Goal: Task Accomplishment & Management: Manage account settings

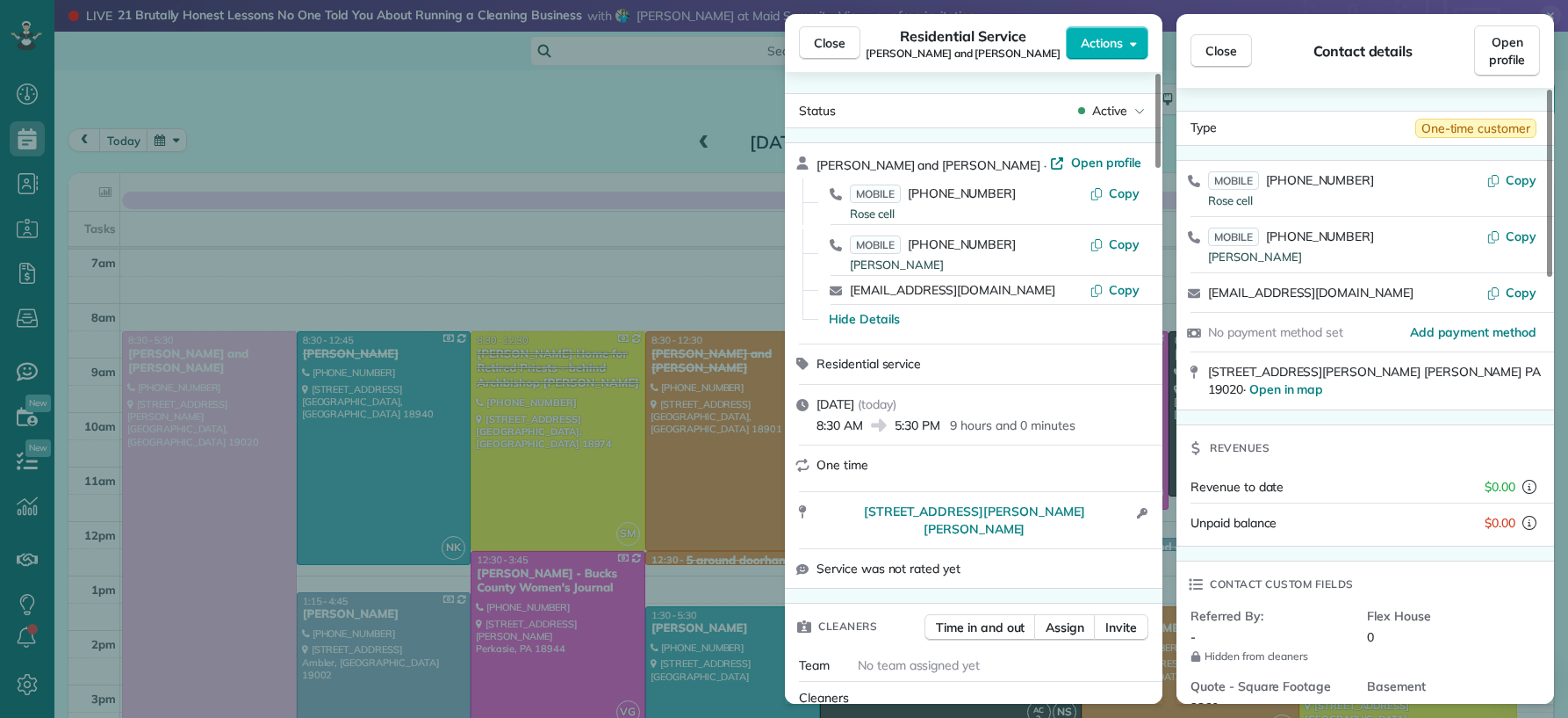
drag, startPoint x: 0, startPoint y: 0, endPoint x: 719, endPoint y: 379, distance: 812.8
click at [833, 44] on span "Close" at bounding box center [830, 44] width 32 height 18
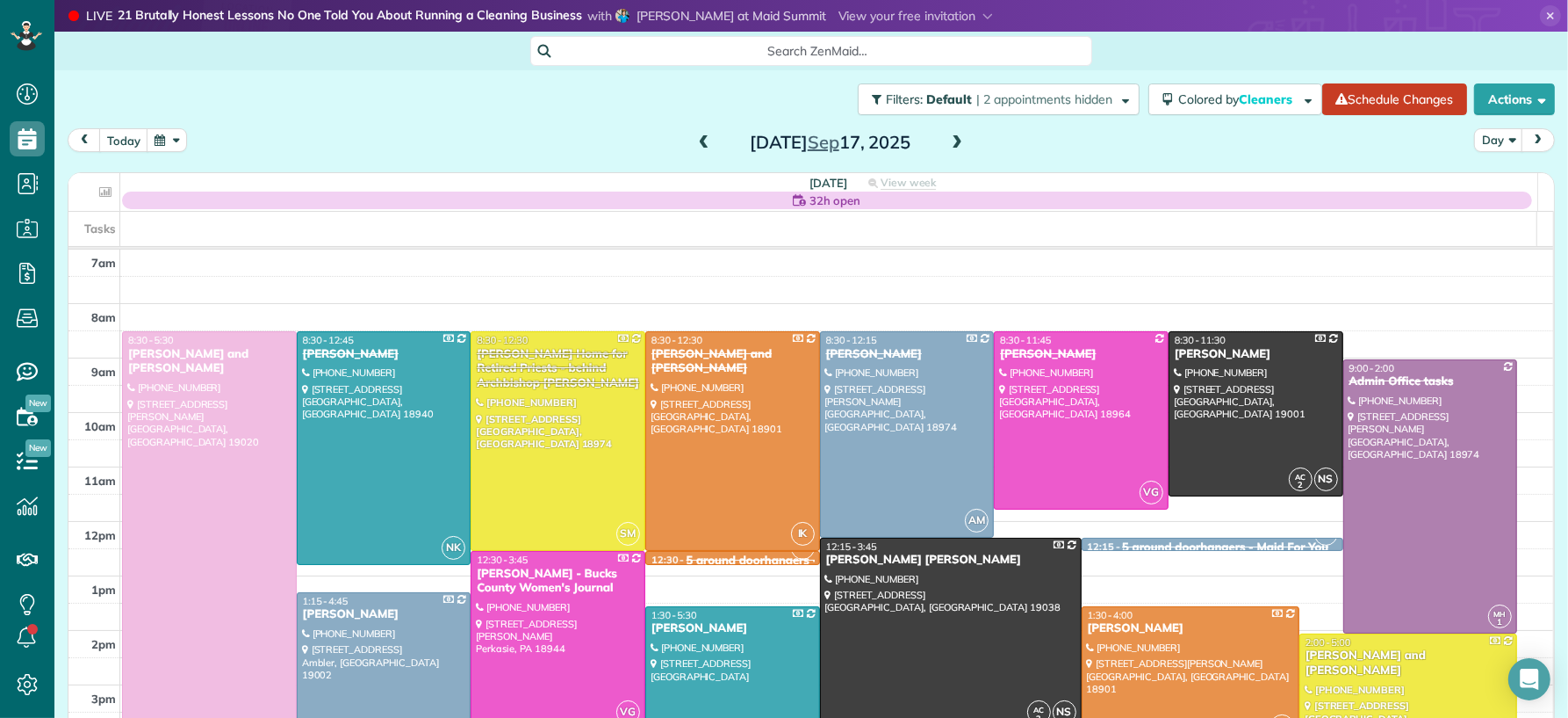
scroll to position [38, 0]
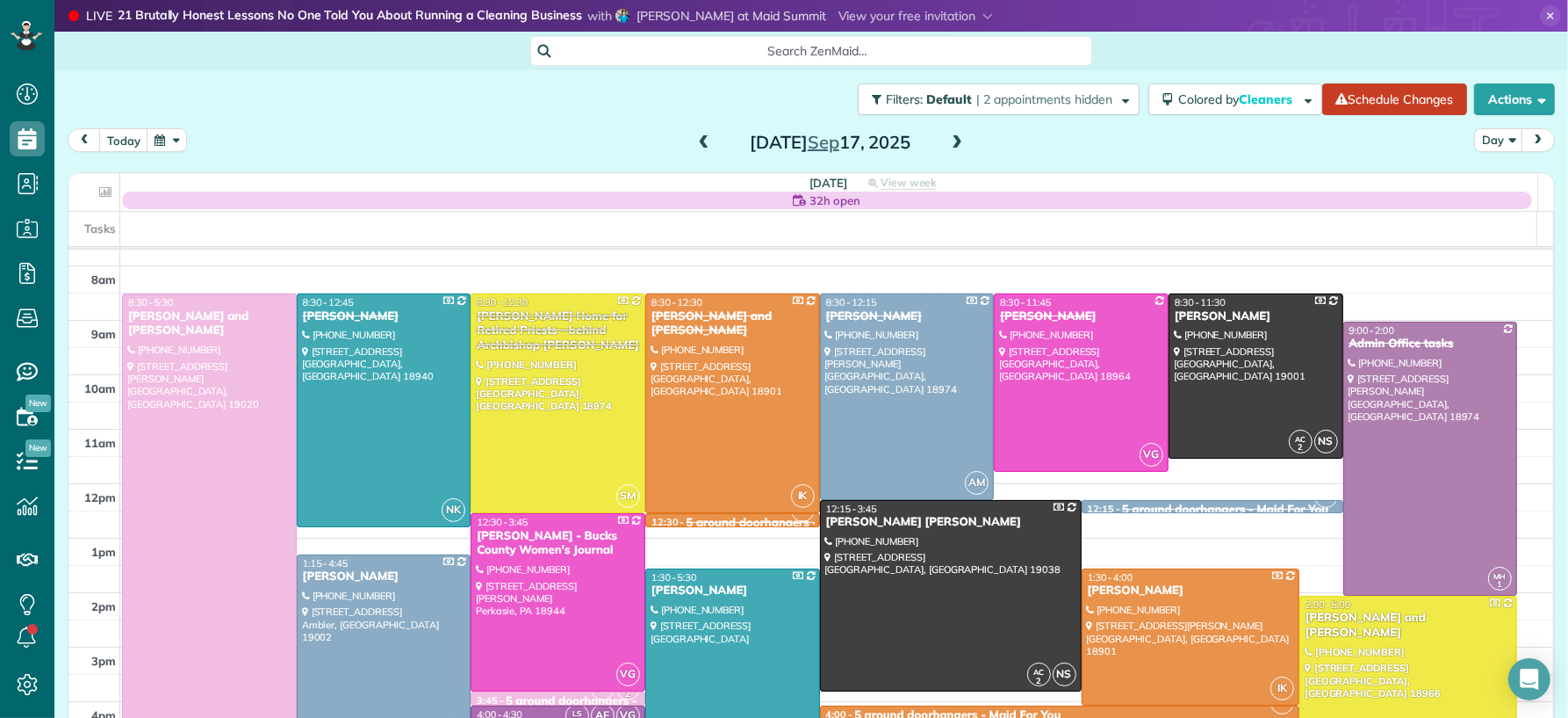
click at [954, 139] on span at bounding box center [956, 143] width 19 height 16
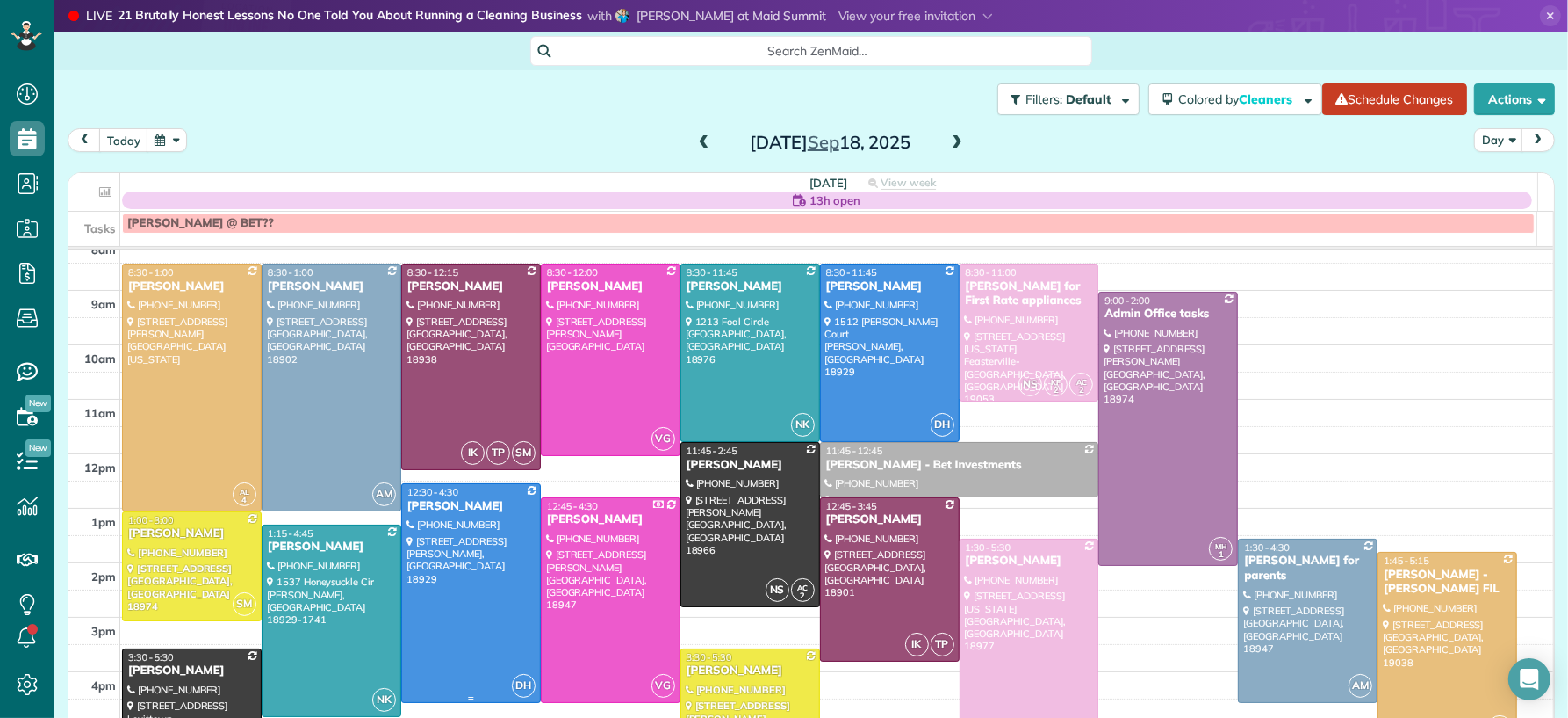
scroll to position [72, 0]
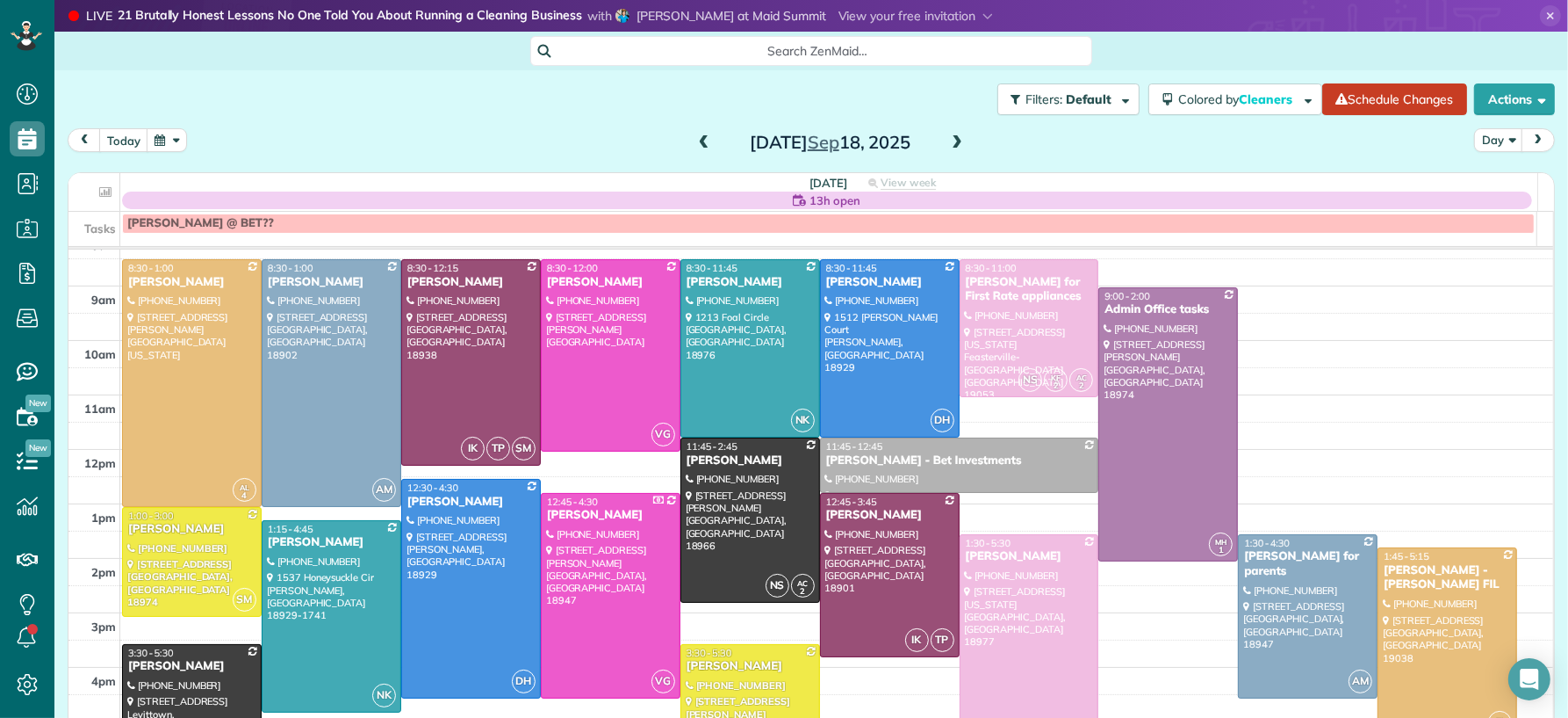
click at [949, 140] on span at bounding box center [956, 143] width 19 height 16
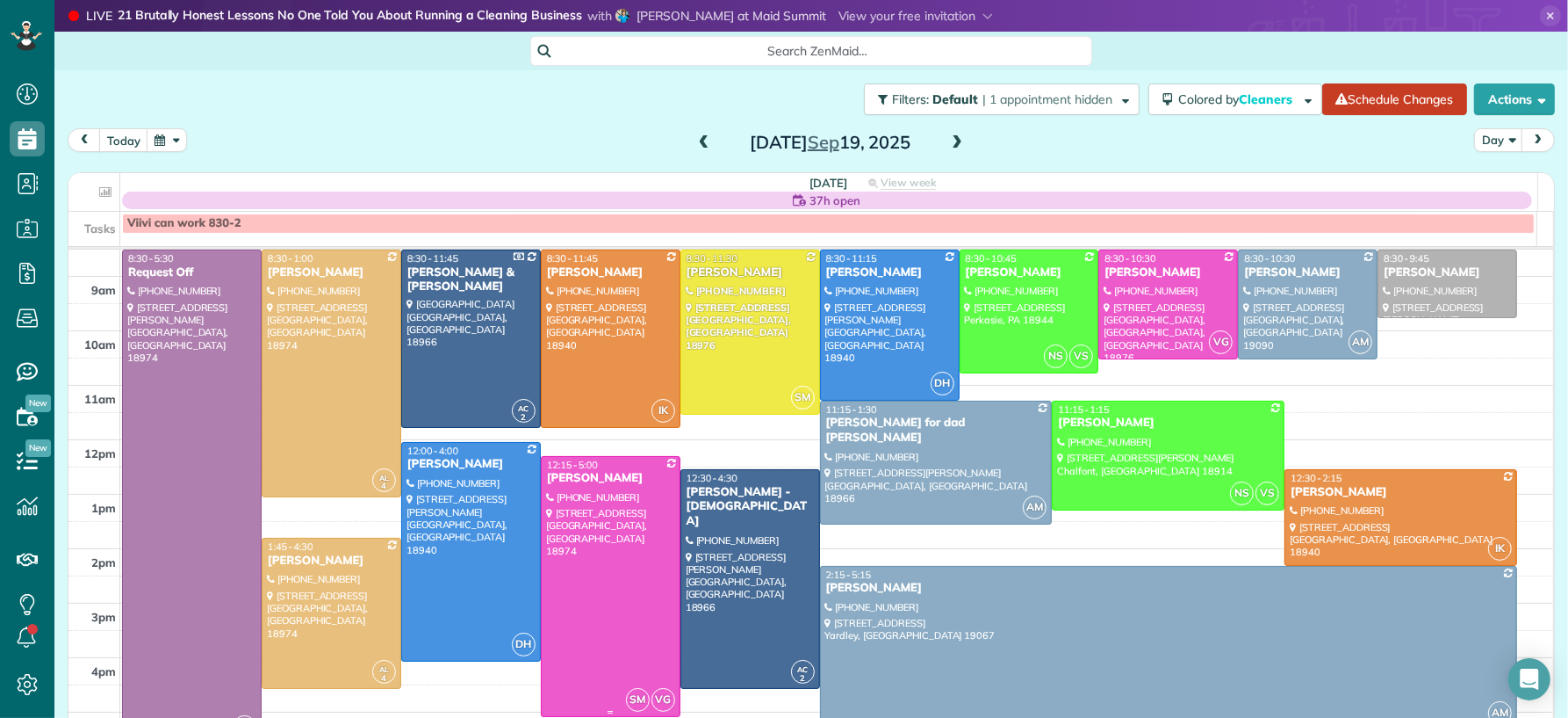
scroll to position [83, 0]
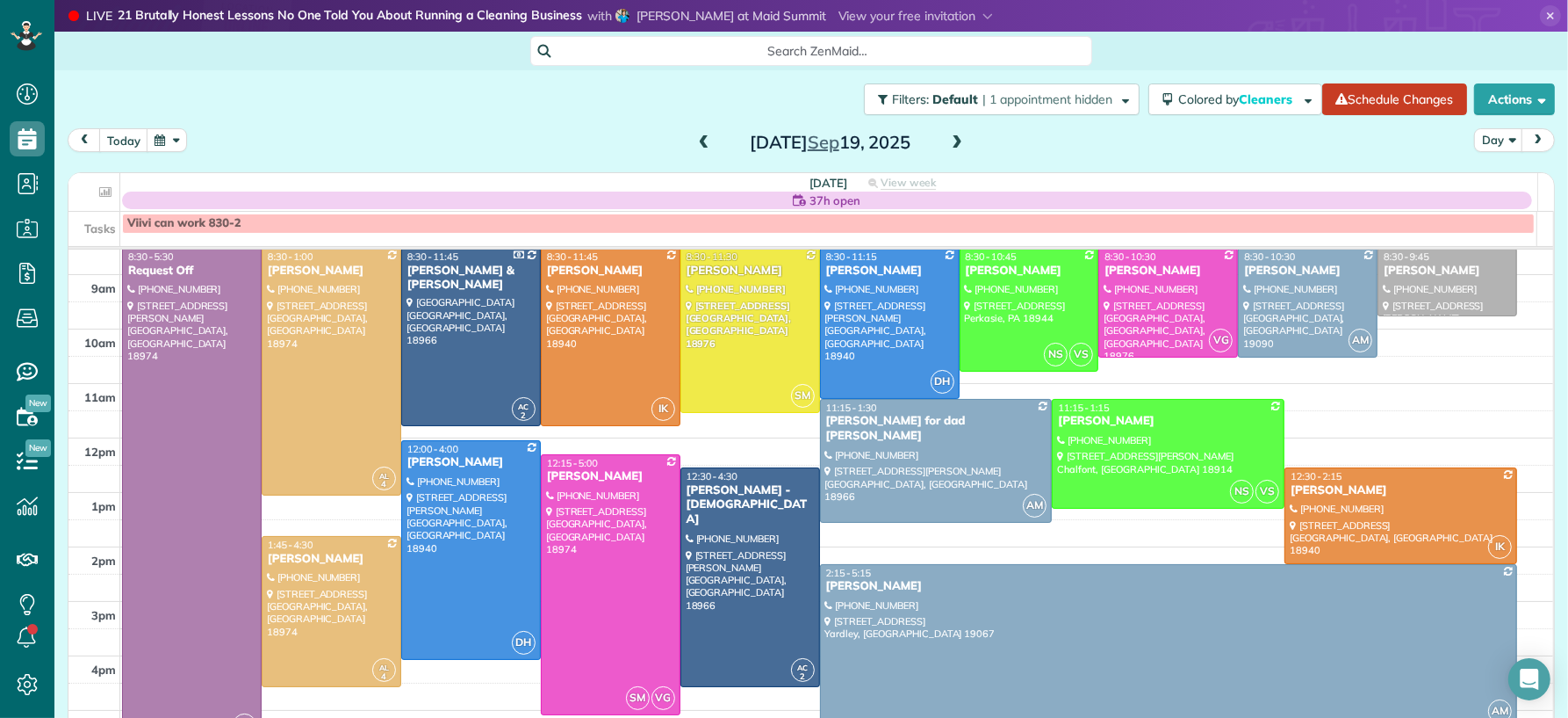
click at [695, 139] on span at bounding box center [704, 143] width 19 height 16
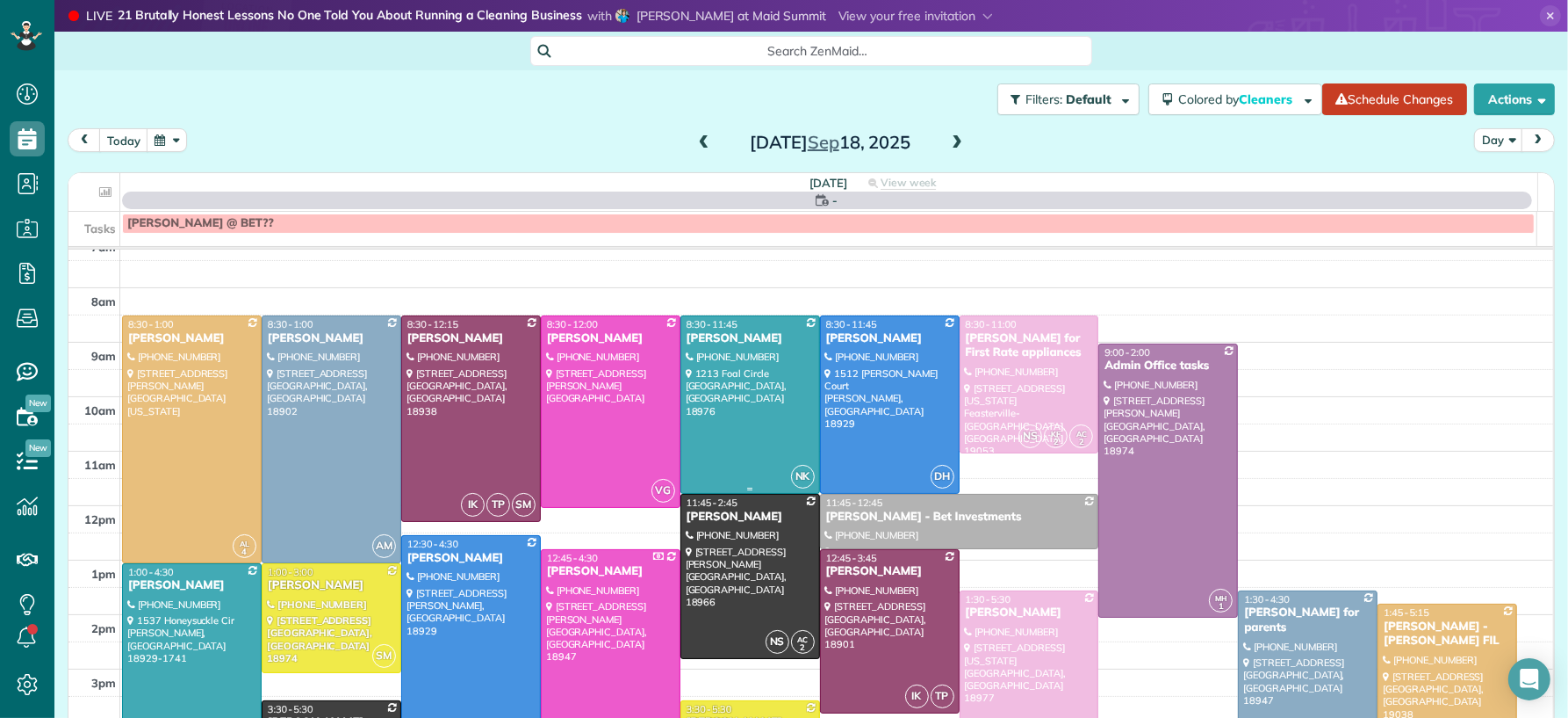
scroll to position [28, 0]
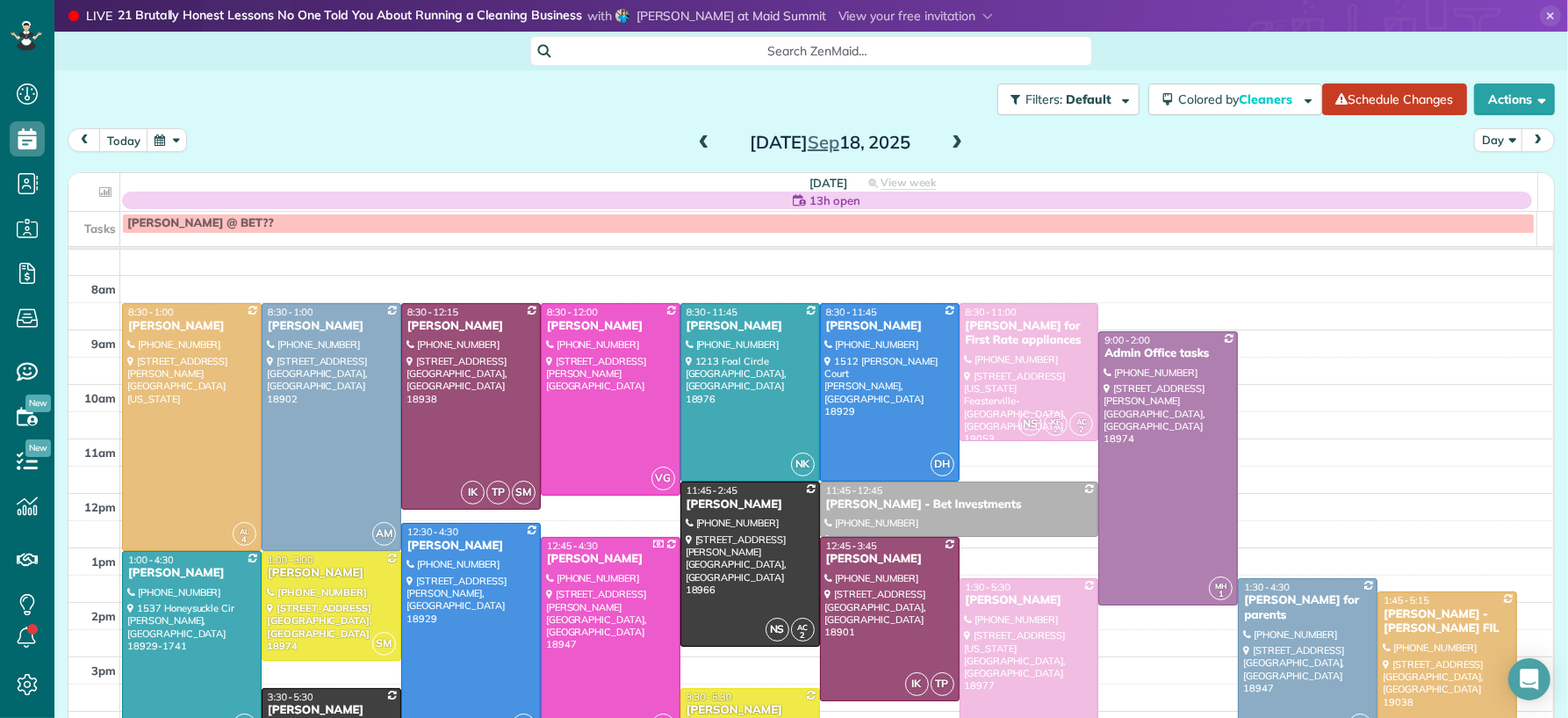
click at [695, 146] on span at bounding box center [704, 143] width 19 height 16
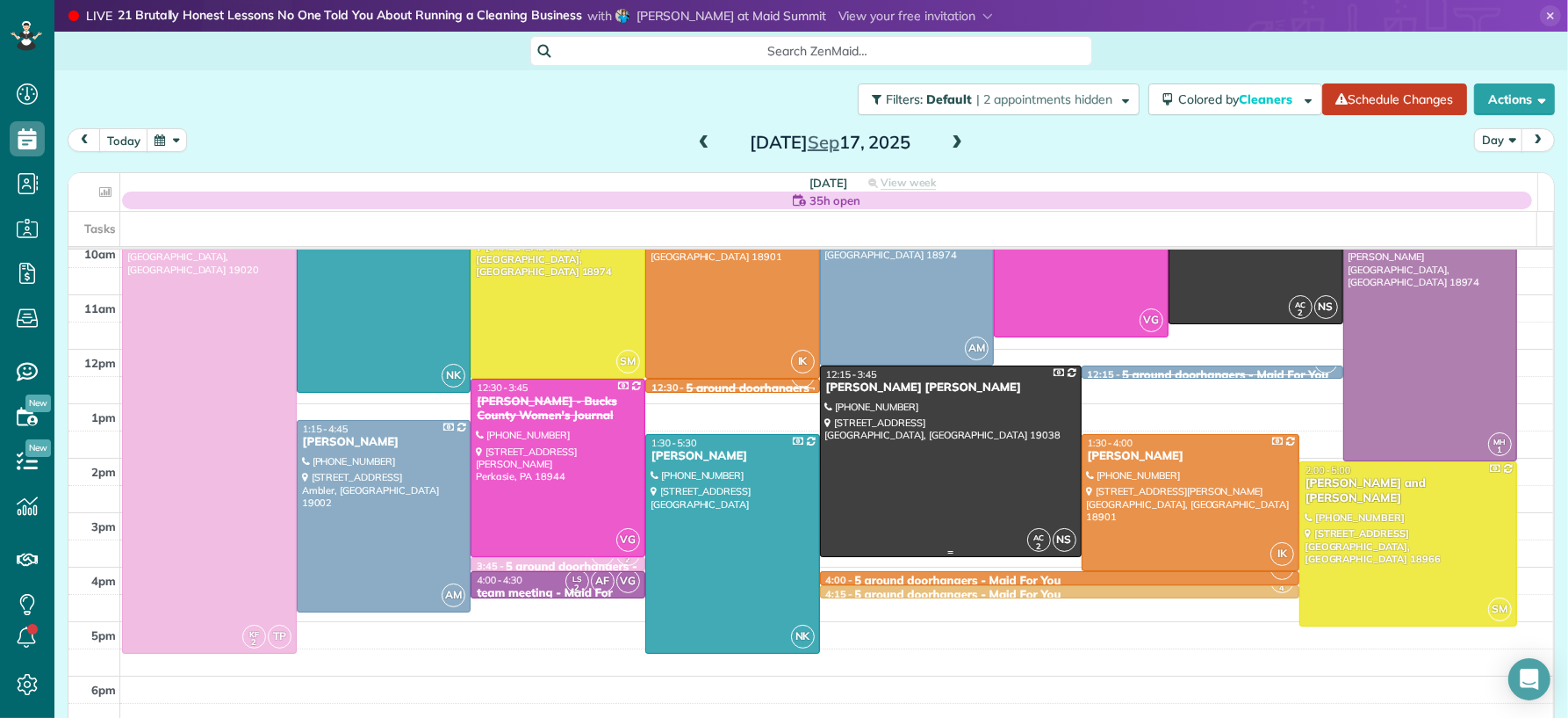
scroll to position [194, 0]
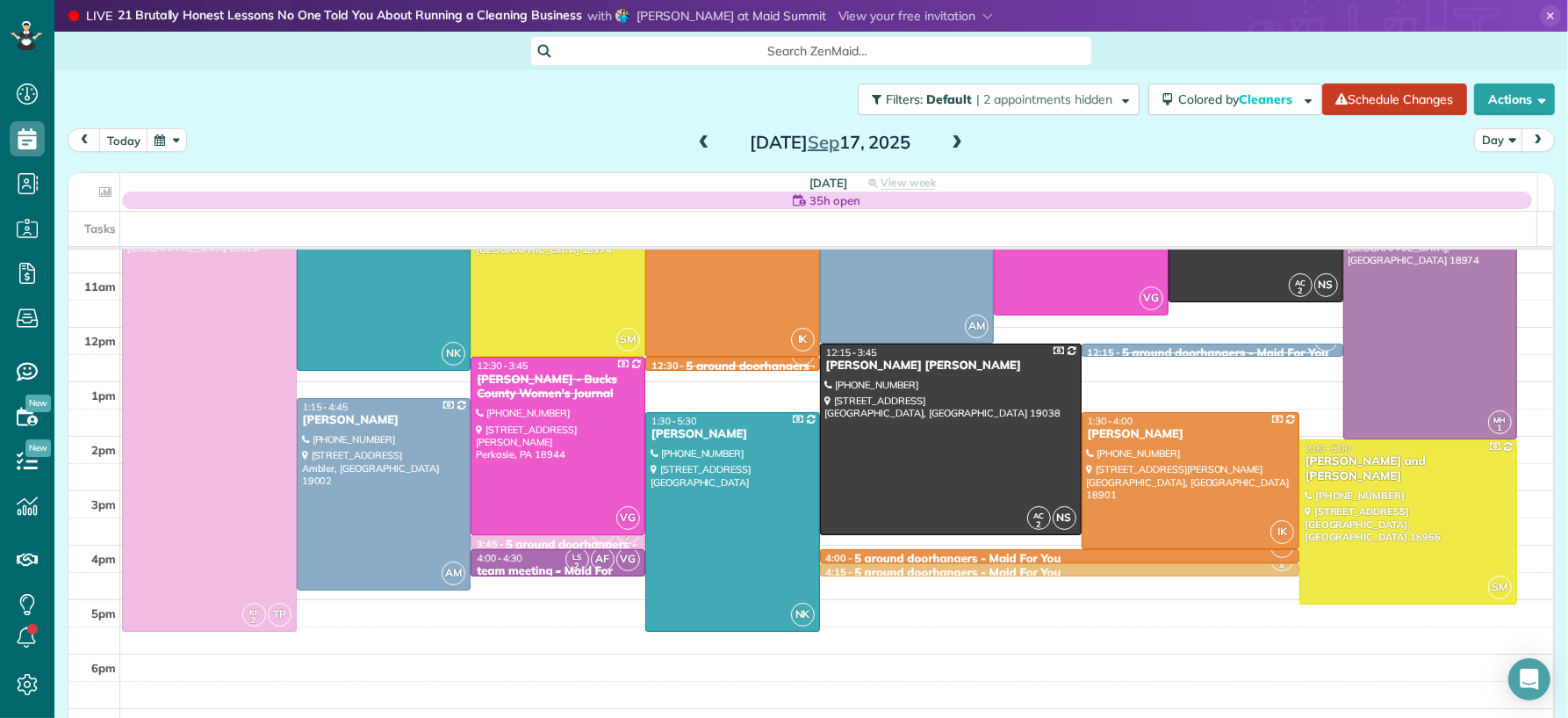
click at [570, 565] on small "2" at bounding box center [577, 565] width 22 height 17
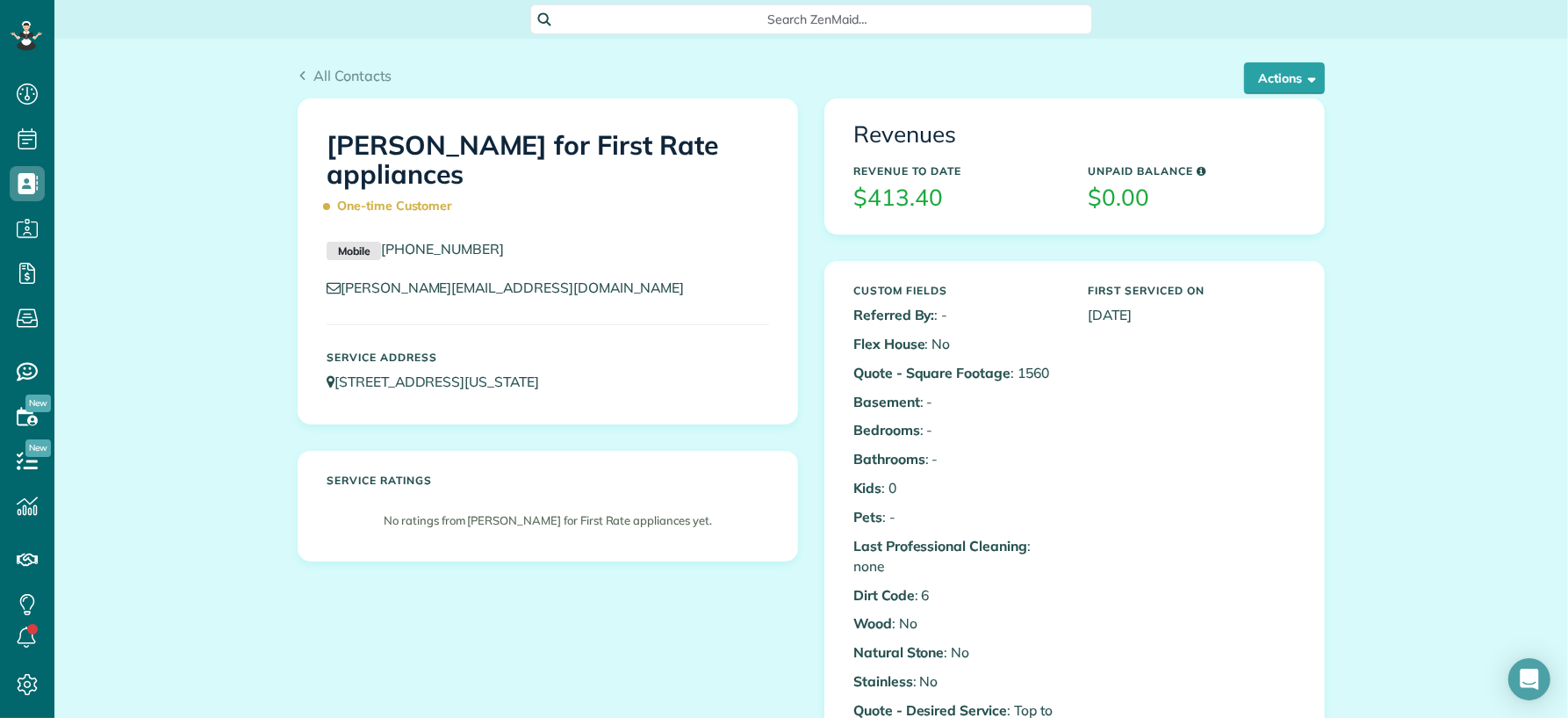
scroll to position [7, 7]
click at [316, 70] on span "All Contacts" at bounding box center [353, 75] width 79 height 18
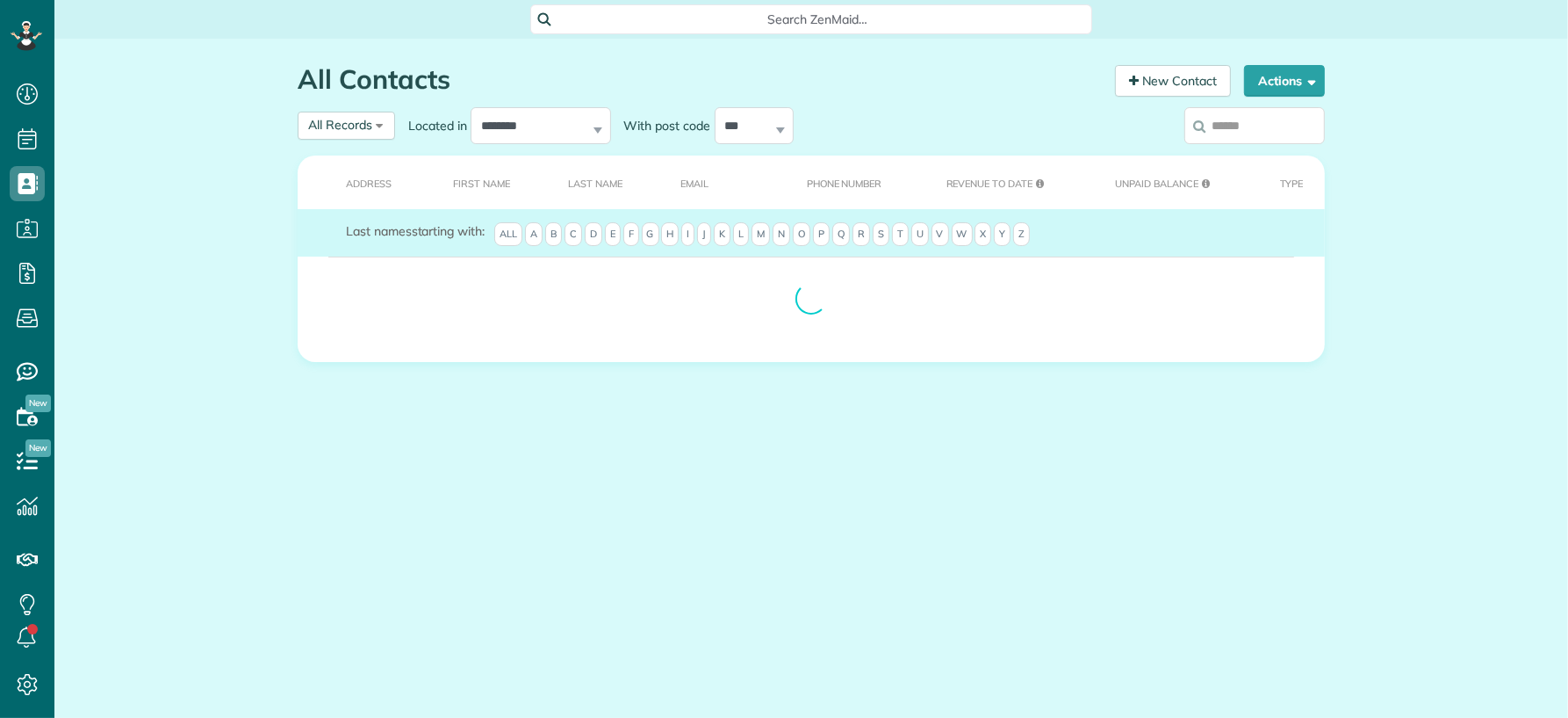
scroll to position [7, 7]
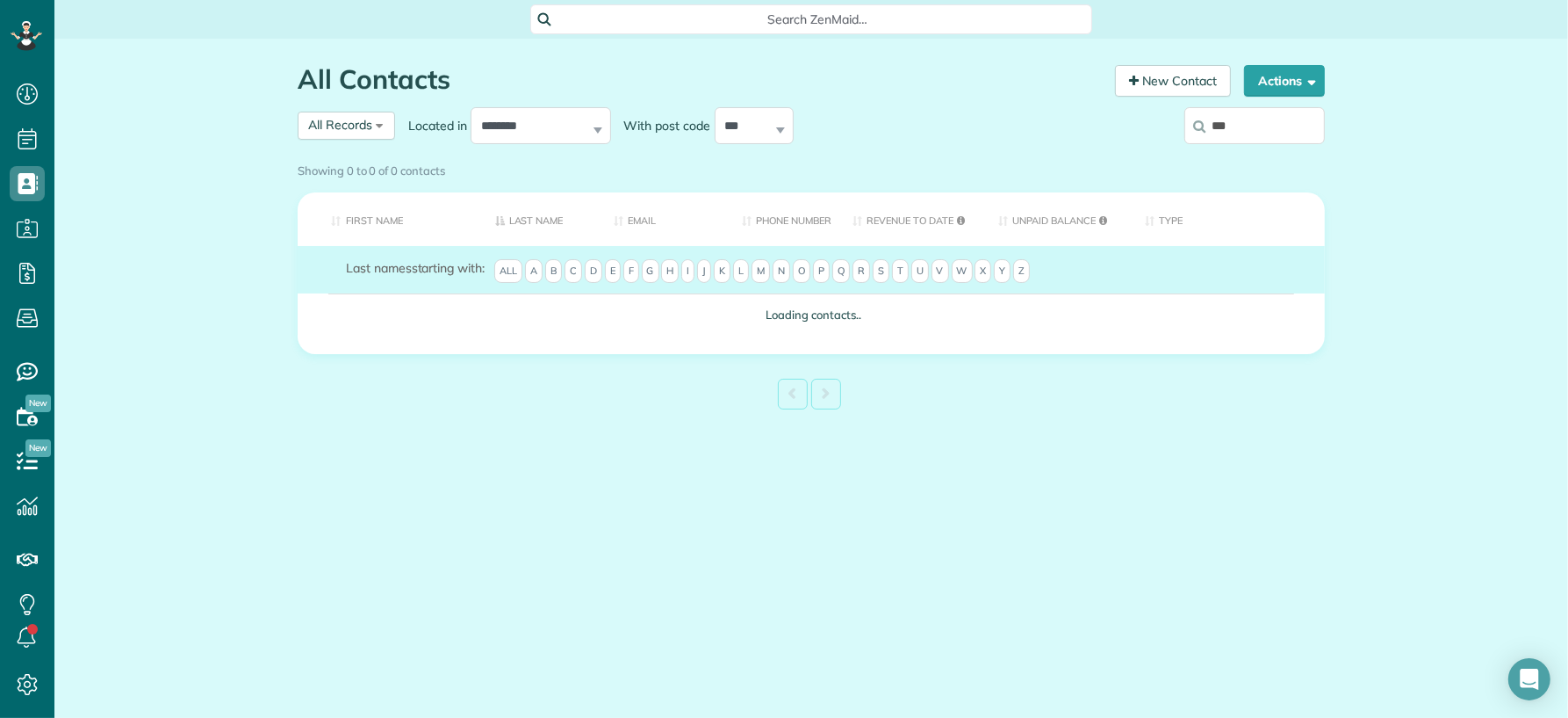
type input "***"
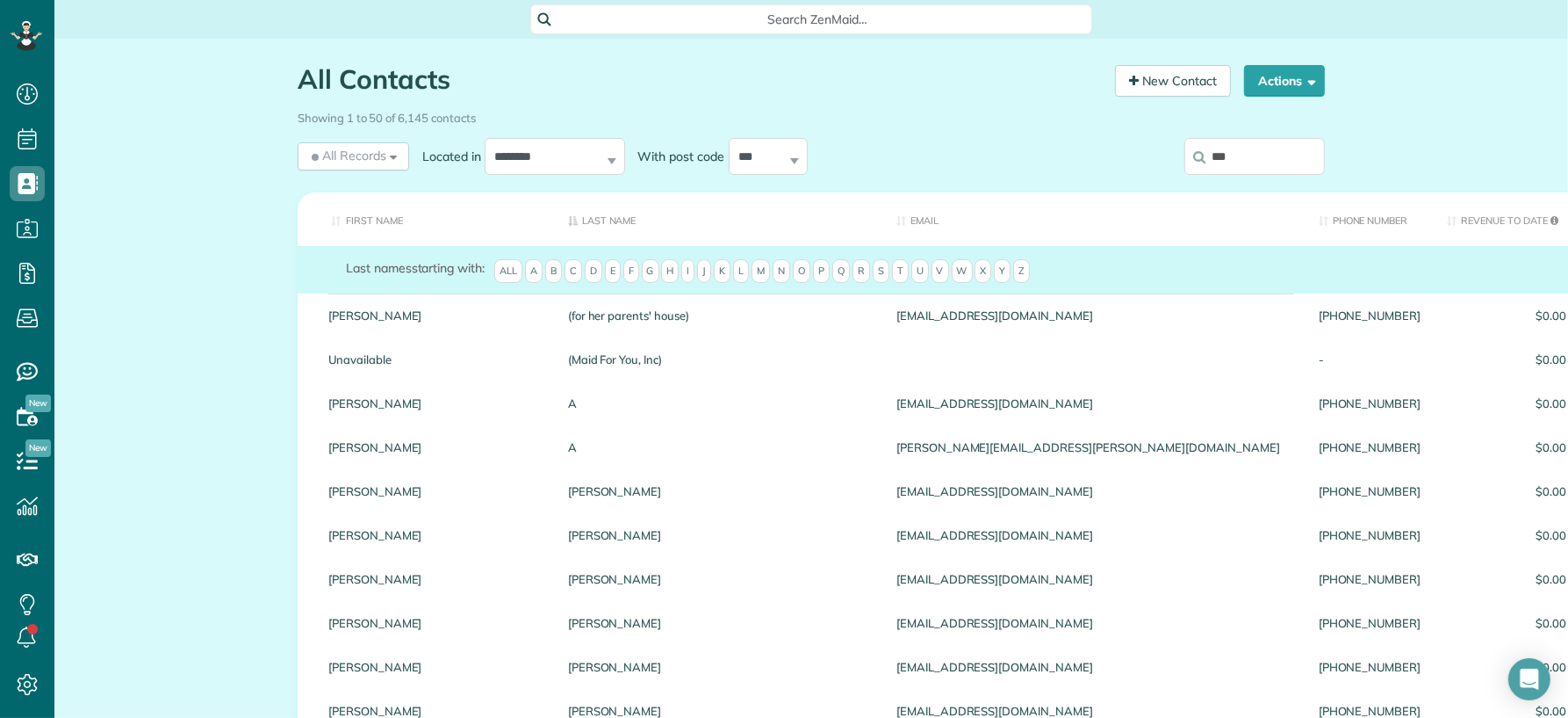
click at [1238, 157] on input "***" at bounding box center [1255, 156] width 141 height 37
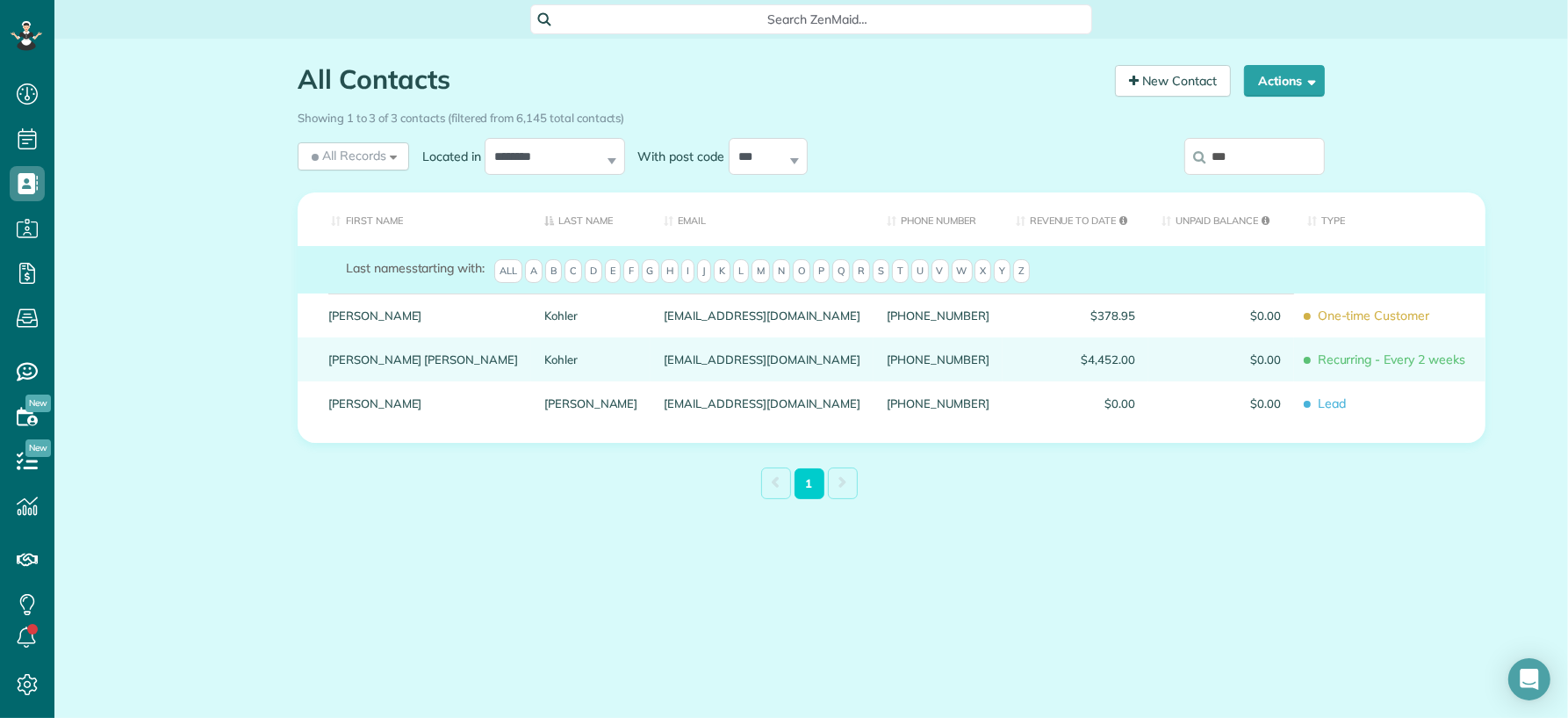
click at [373, 365] on div "Mary Kate" at bounding box center [423, 359] width 216 height 44
click at [371, 365] on link "Mary Kate" at bounding box center [422, 359] width 189 height 12
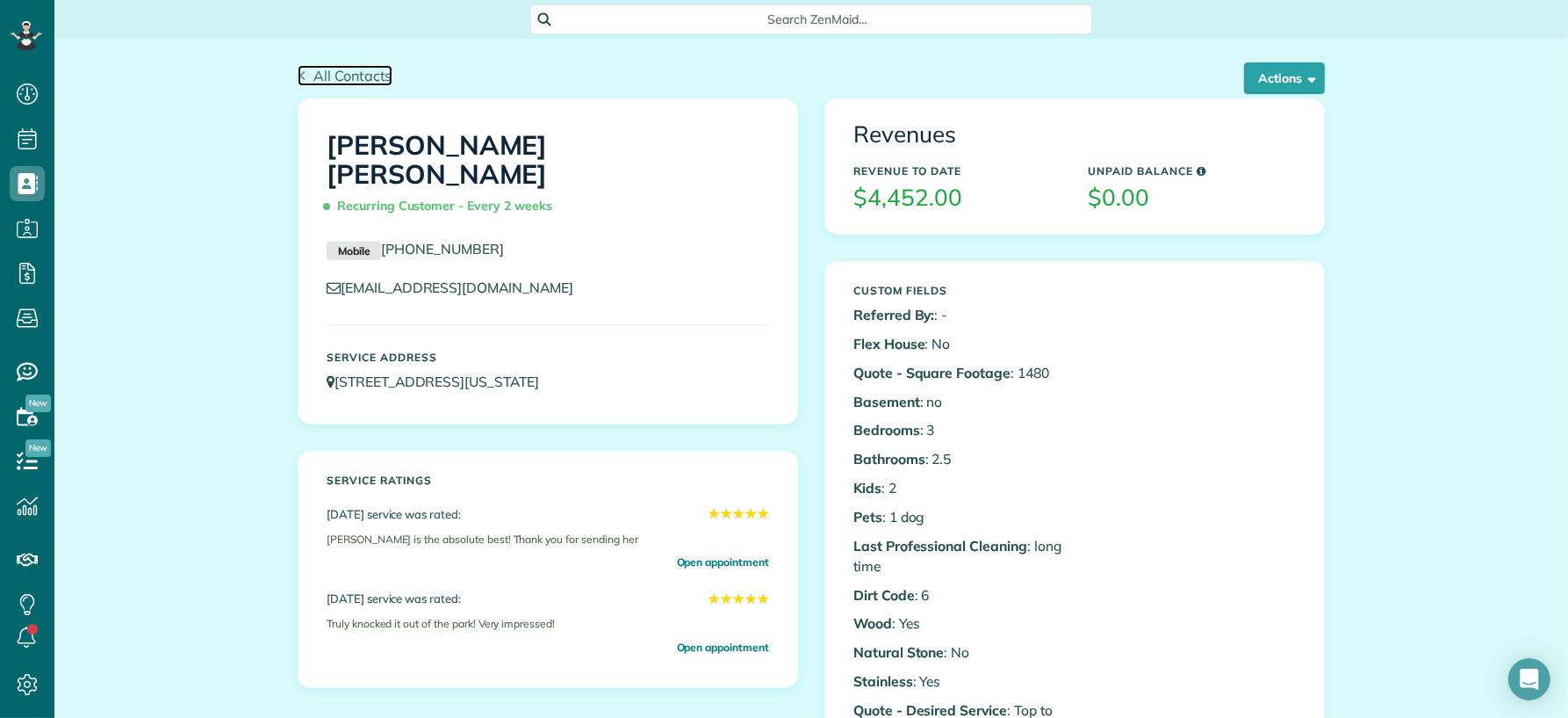
click at [318, 73] on span "All Contacts" at bounding box center [353, 75] width 79 height 18
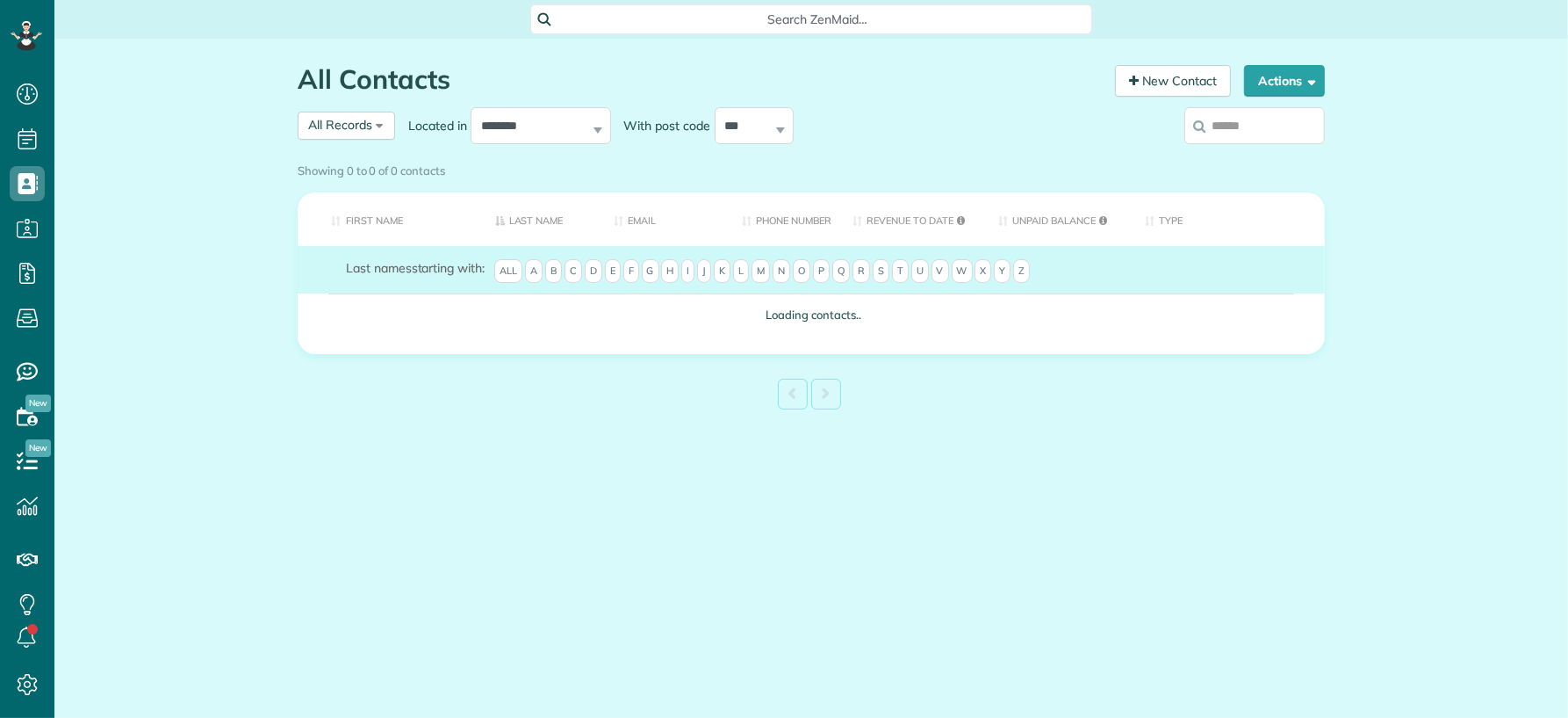
click at [1246, 128] on input "search" at bounding box center [1255, 125] width 141 height 37
type input "******"
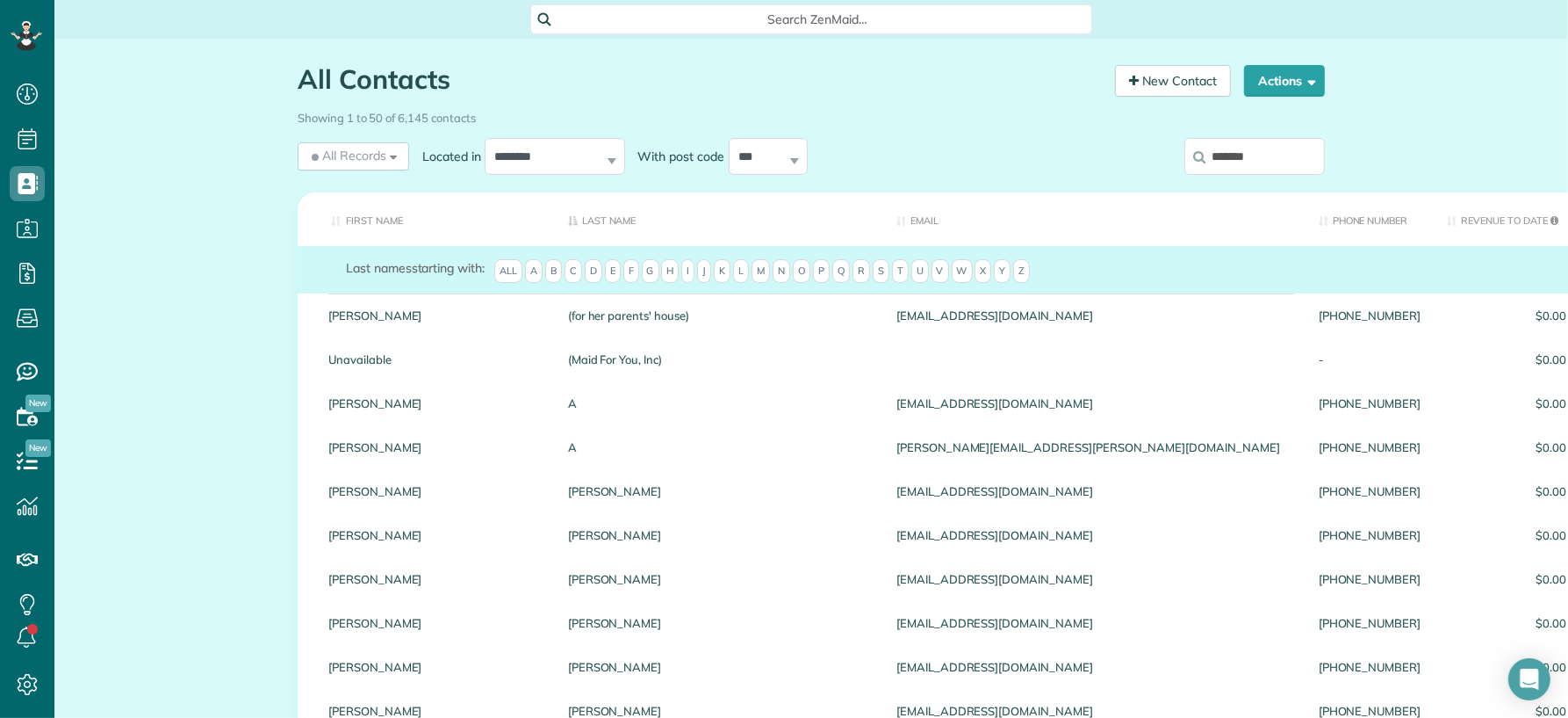
click at [1276, 153] on input "******" at bounding box center [1255, 156] width 141 height 37
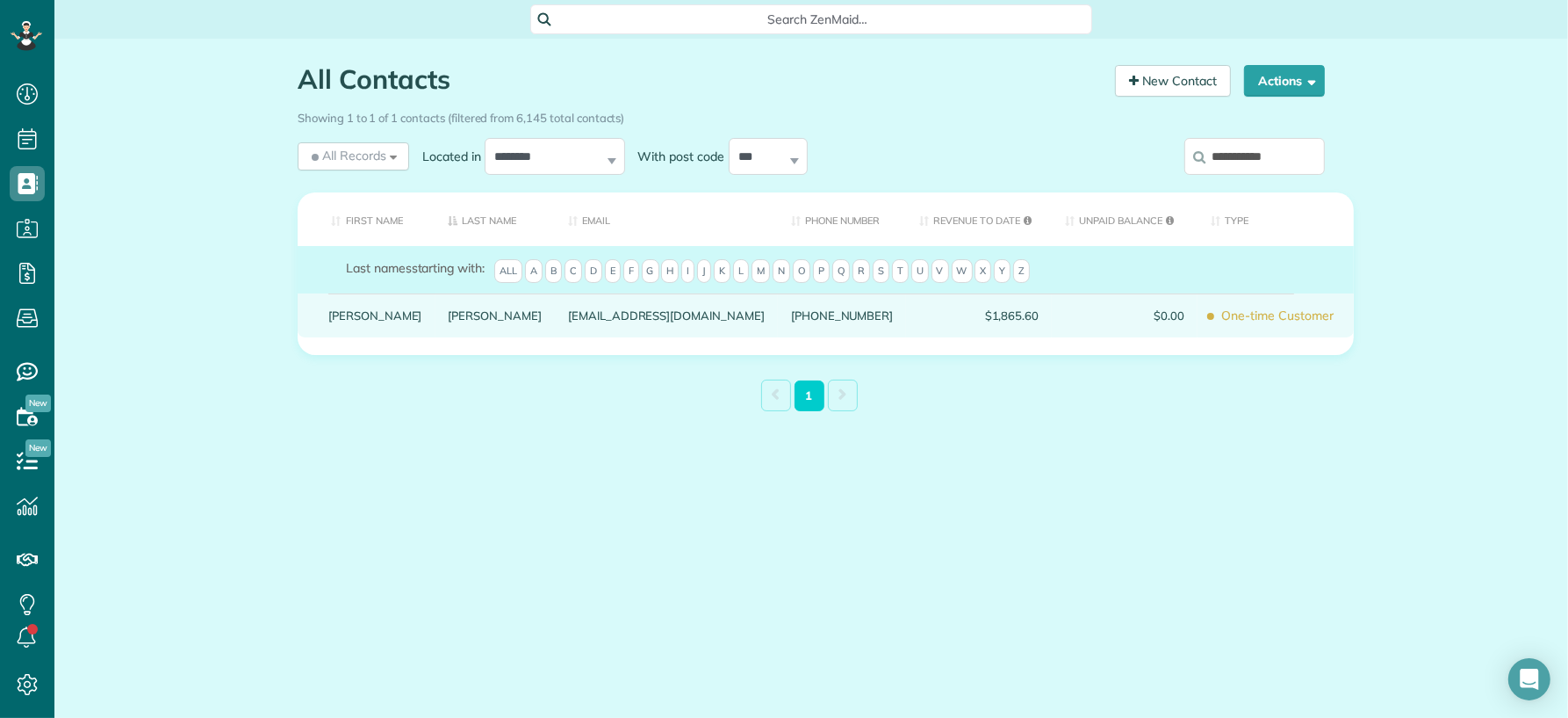
type input "**********"
drag, startPoint x: 413, startPoint y: 330, endPoint x: 403, endPoint y: 342, distance: 15.6
click at [449, 321] on link "Beal" at bounding box center [496, 315] width 94 height 12
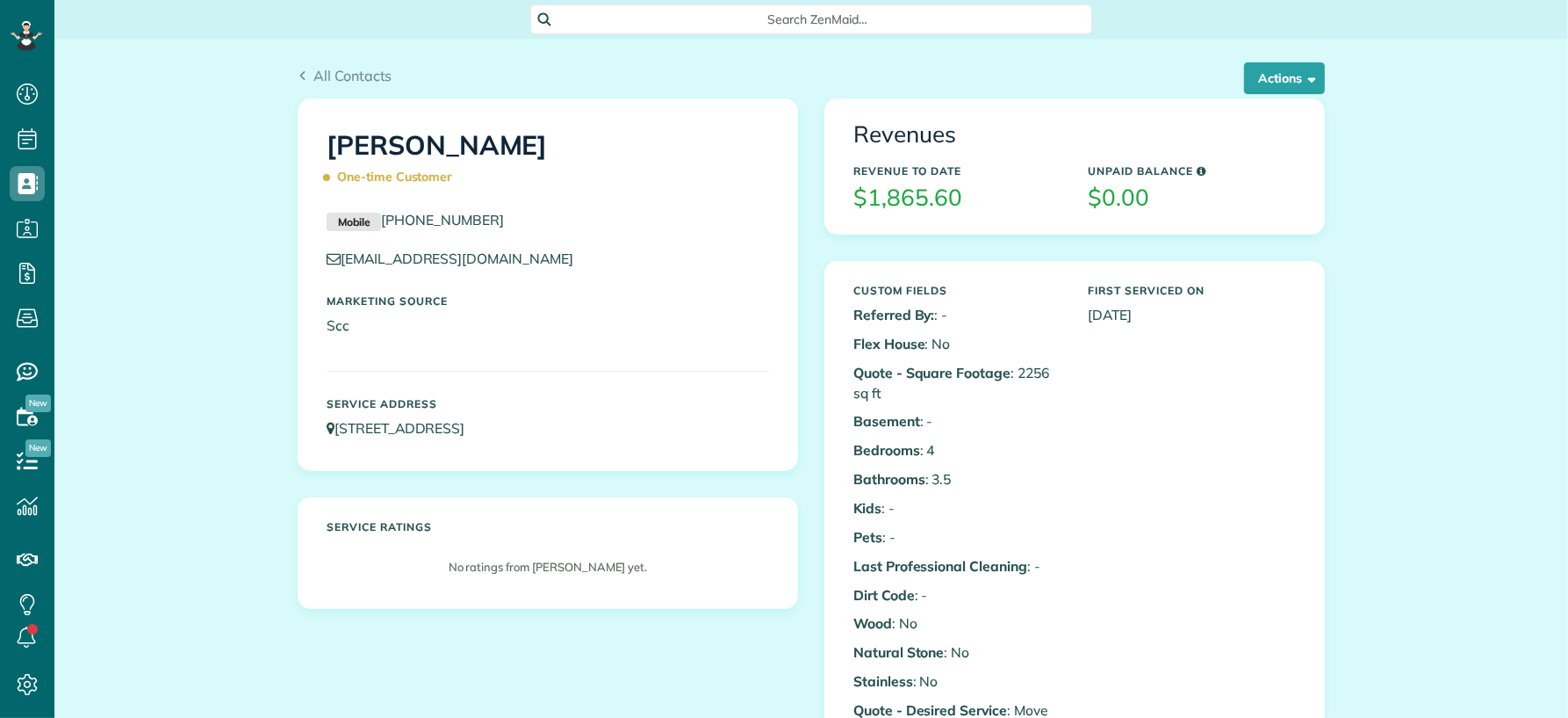
scroll to position [7, 7]
click at [321, 70] on span "All Contacts" at bounding box center [353, 75] width 79 height 18
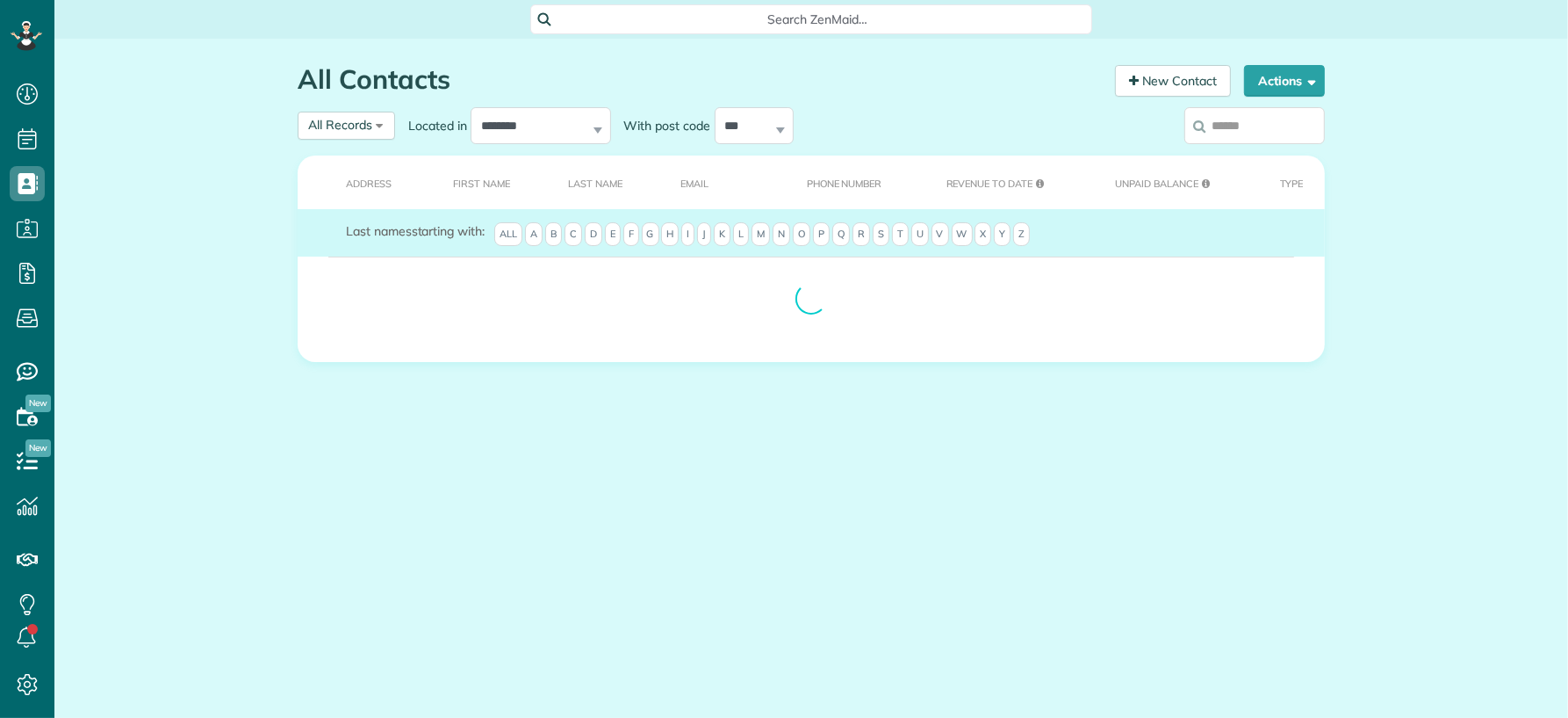
scroll to position [7, 7]
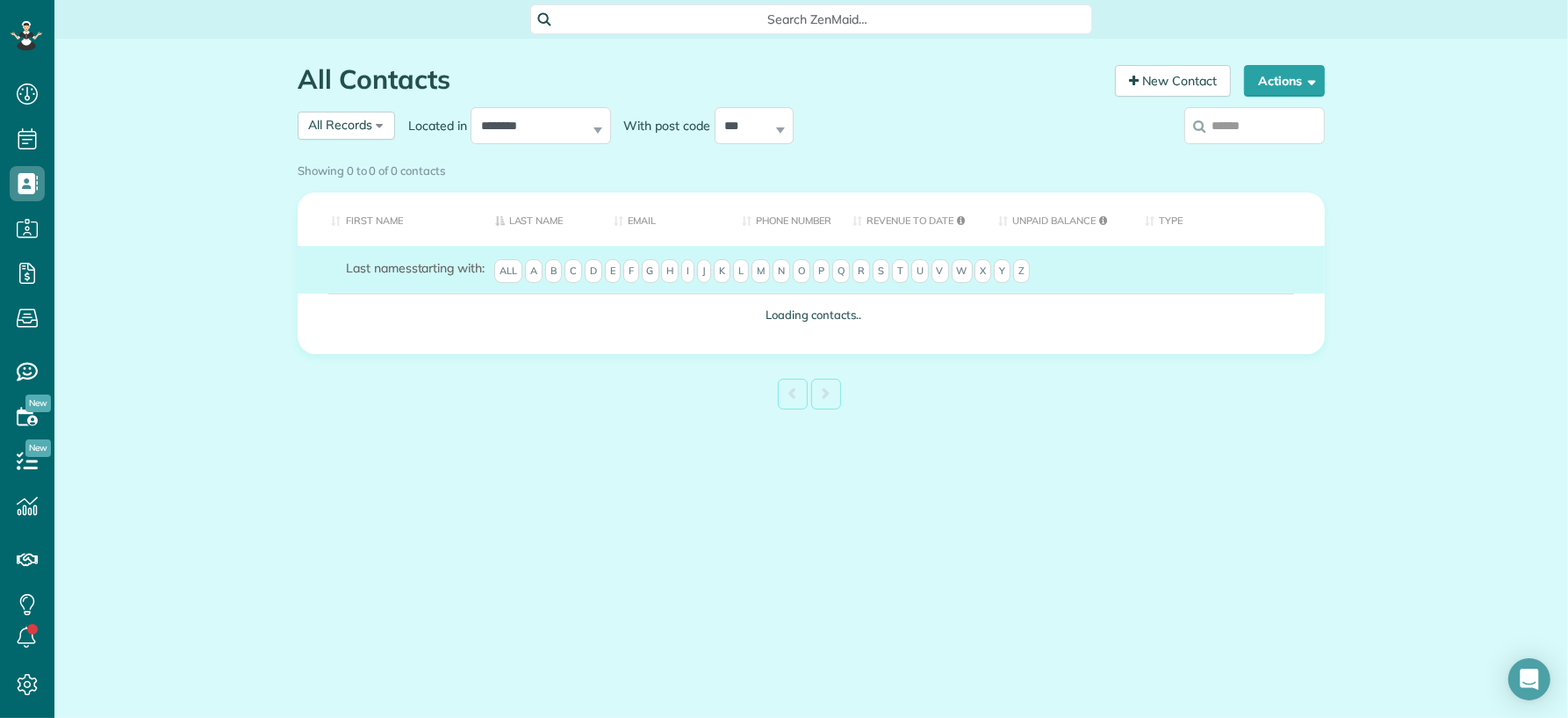
click at [1260, 130] on input "search" at bounding box center [1255, 125] width 141 height 37
type input "*"
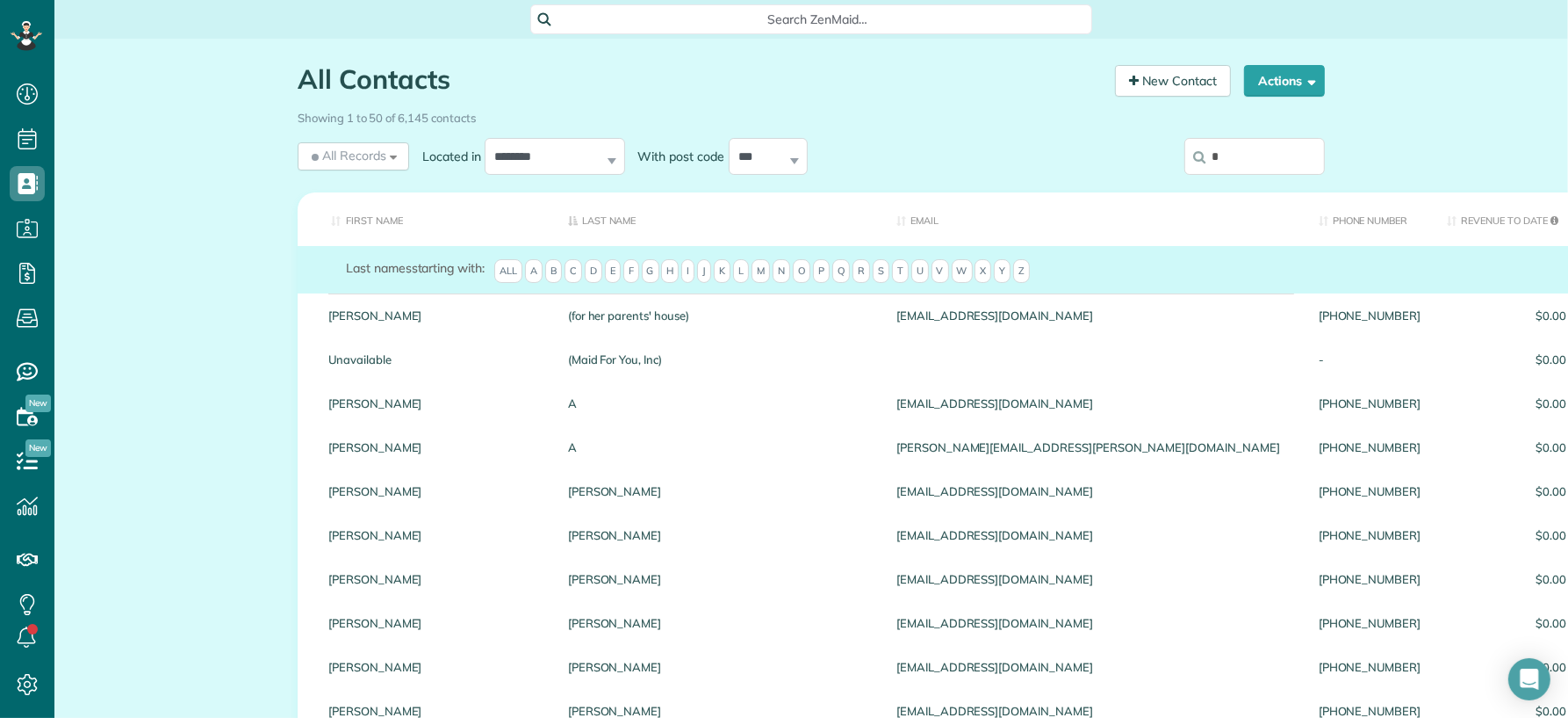
click at [1242, 164] on input "*" at bounding box center [1255, 156] width 141 height 37
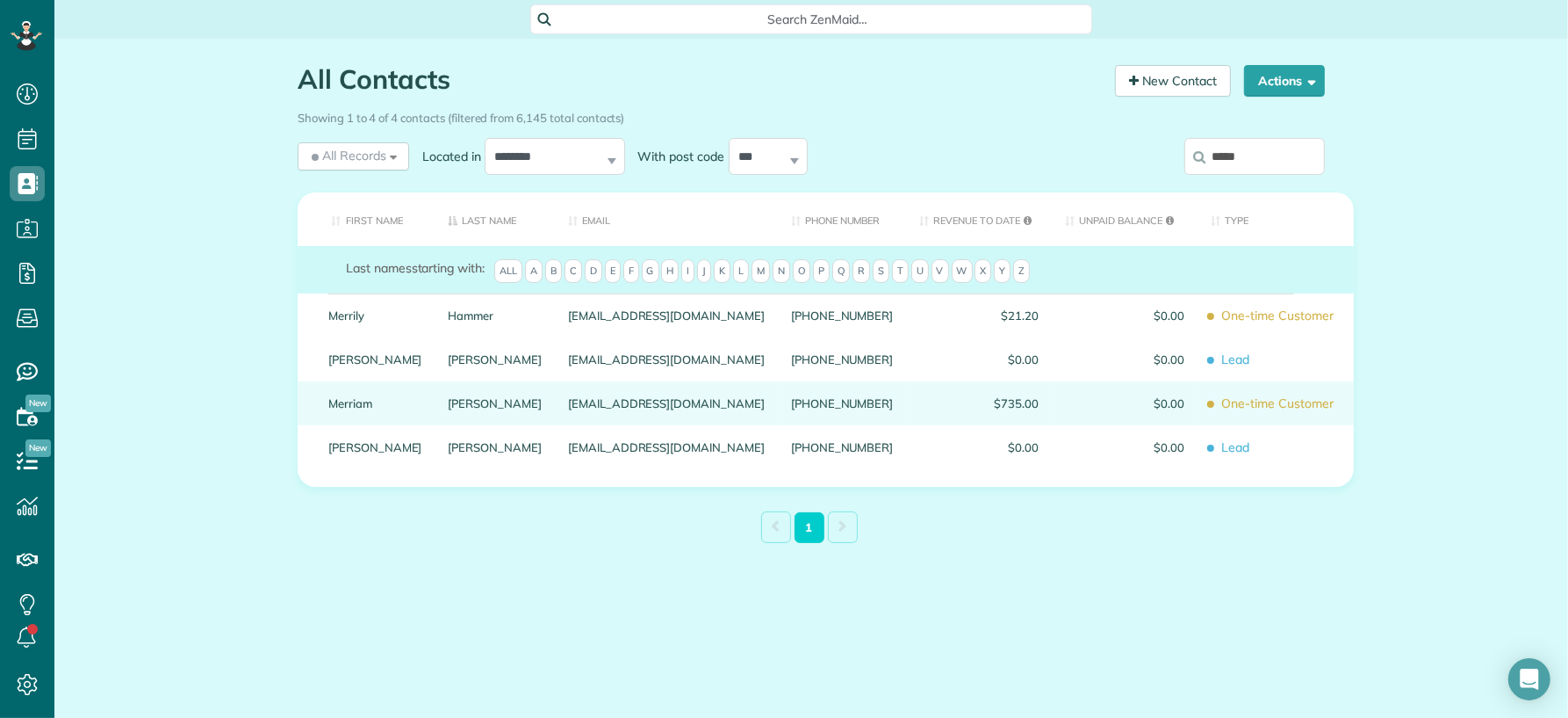
type input "*****"
click at [449, 410] on link "Qureshi" at bounding box center [496, 403] width 94 height 12
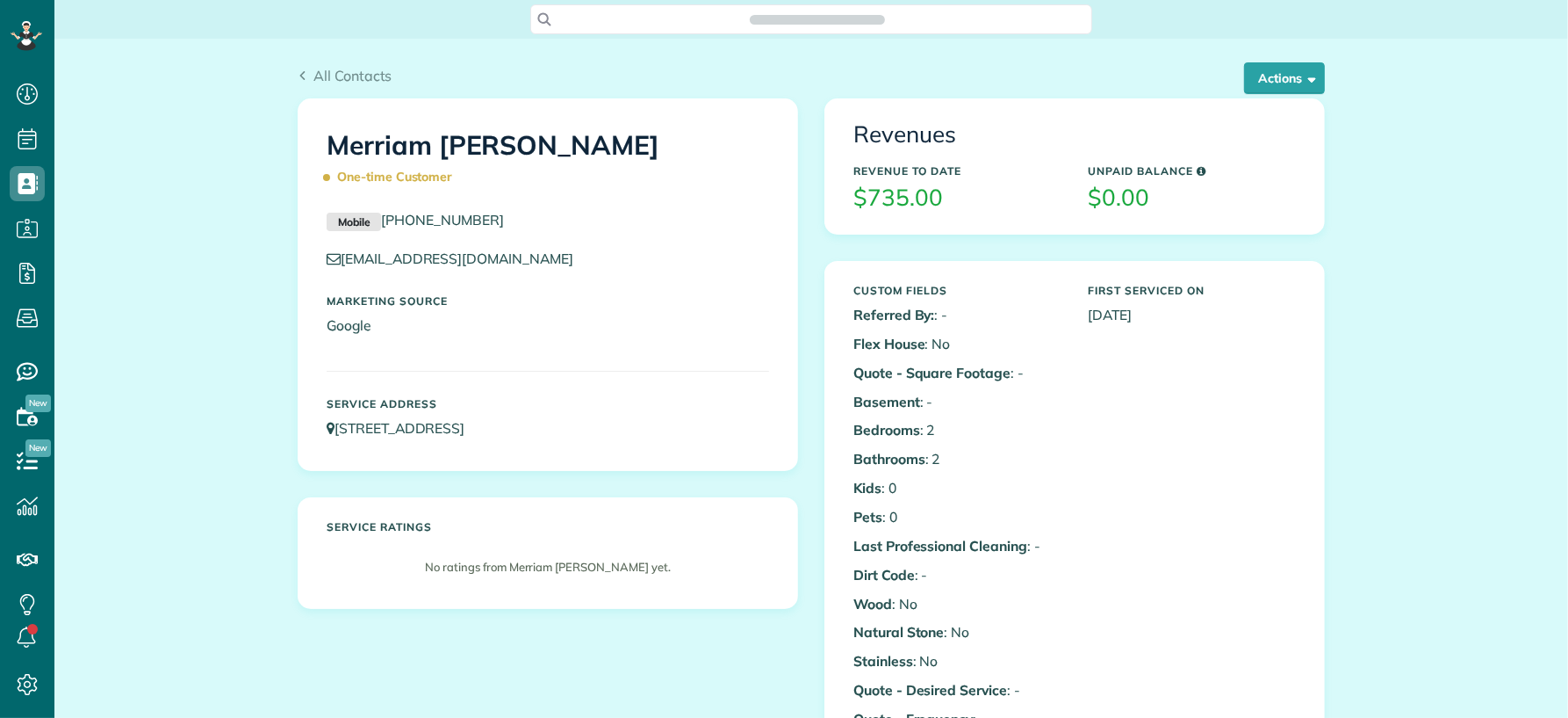
scroll to position [7, 7]
click at [1279, 79] on button "Actions" at bounding box center [1284, 78] width 80 height 32
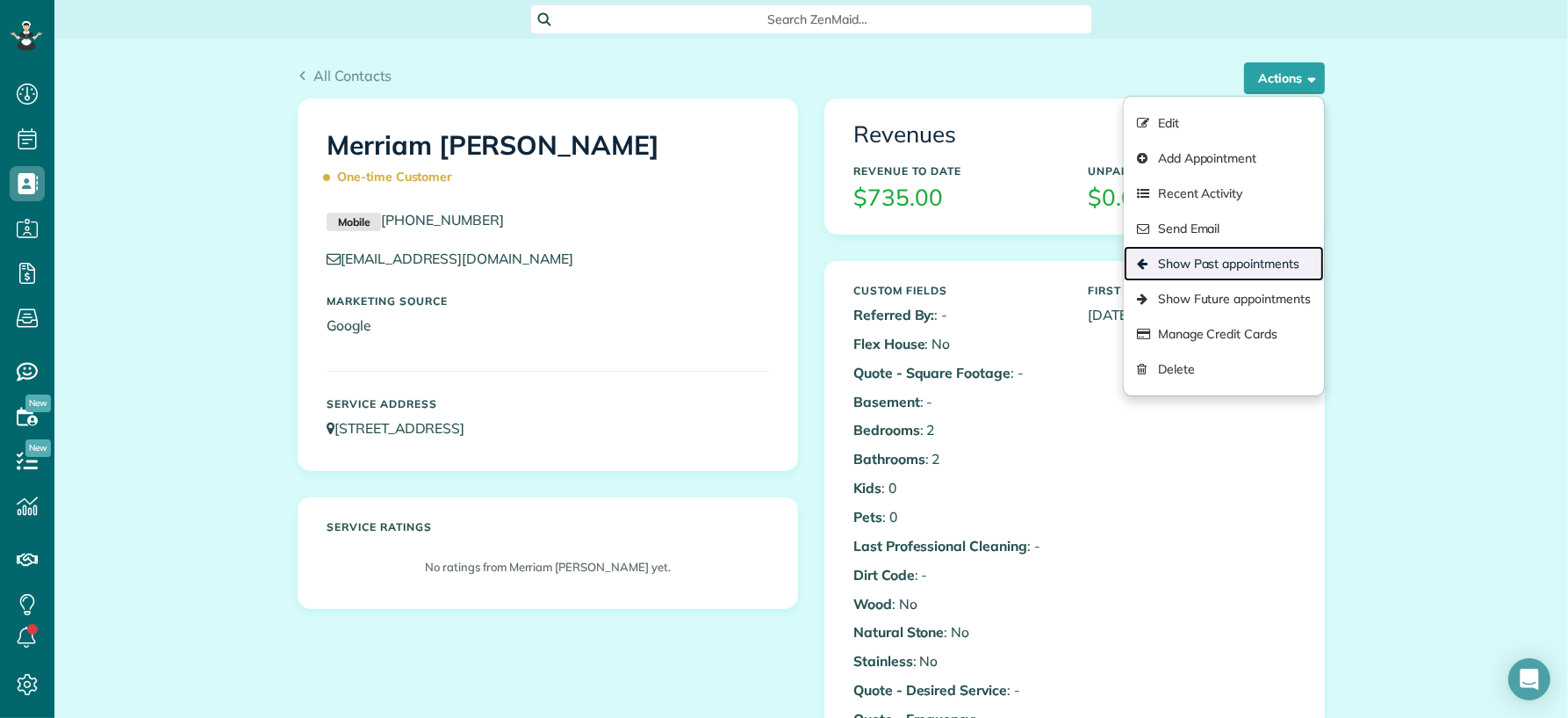
click at [1224, 272] on link "Show Past appointments" at bounding box center [1224, 263] width 200 height 35
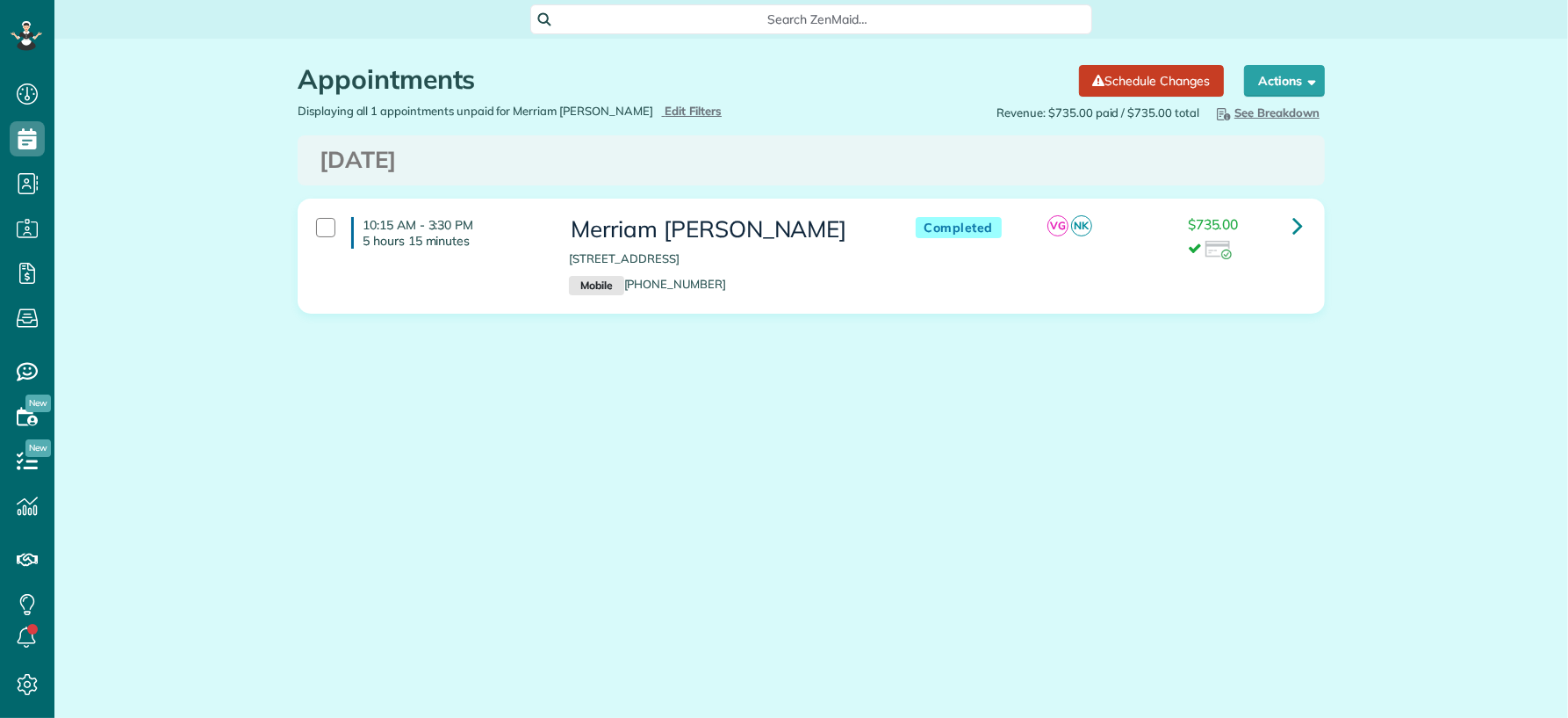
scroll to position [7, 7]
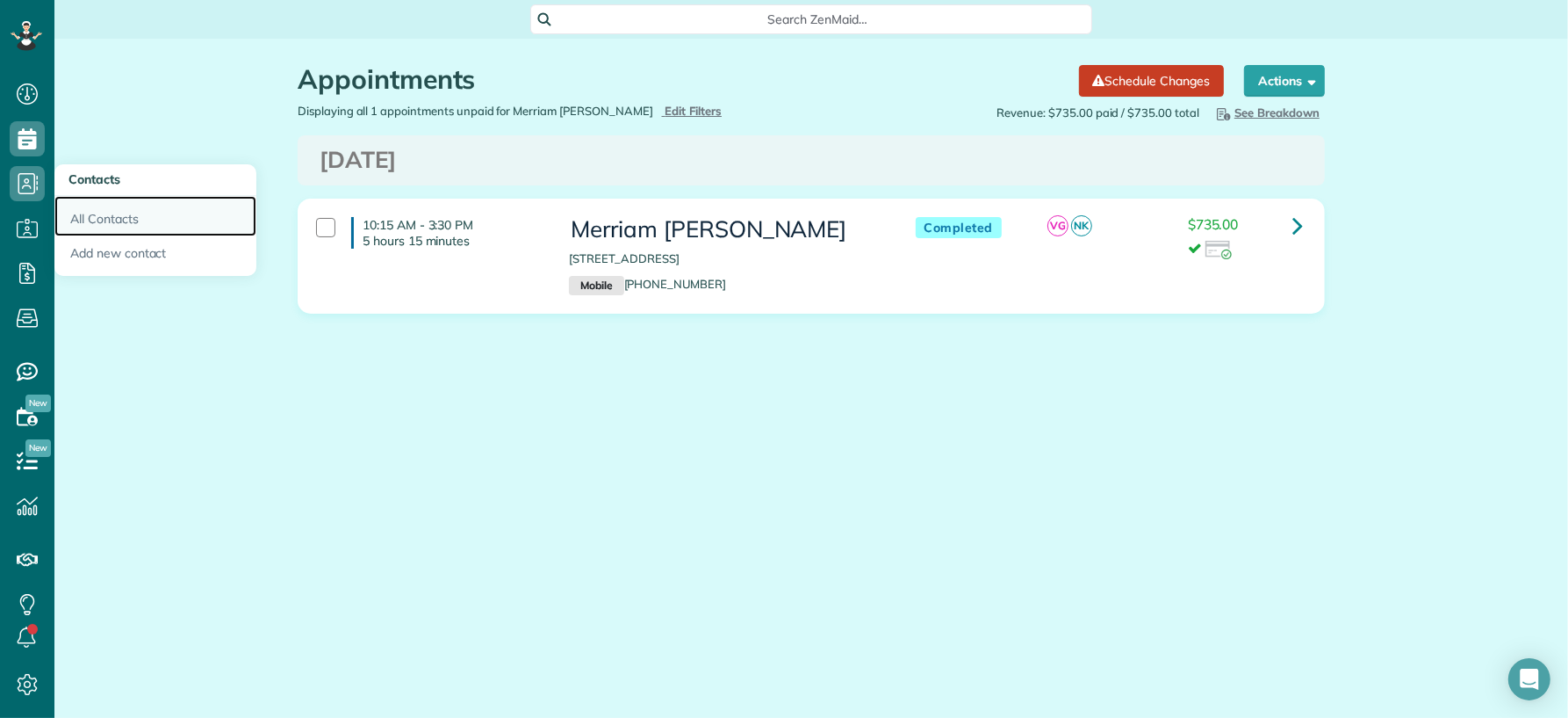
click at [125, 224] on link "All Contacts" at bounding box center [156, 216] width 202 height 41
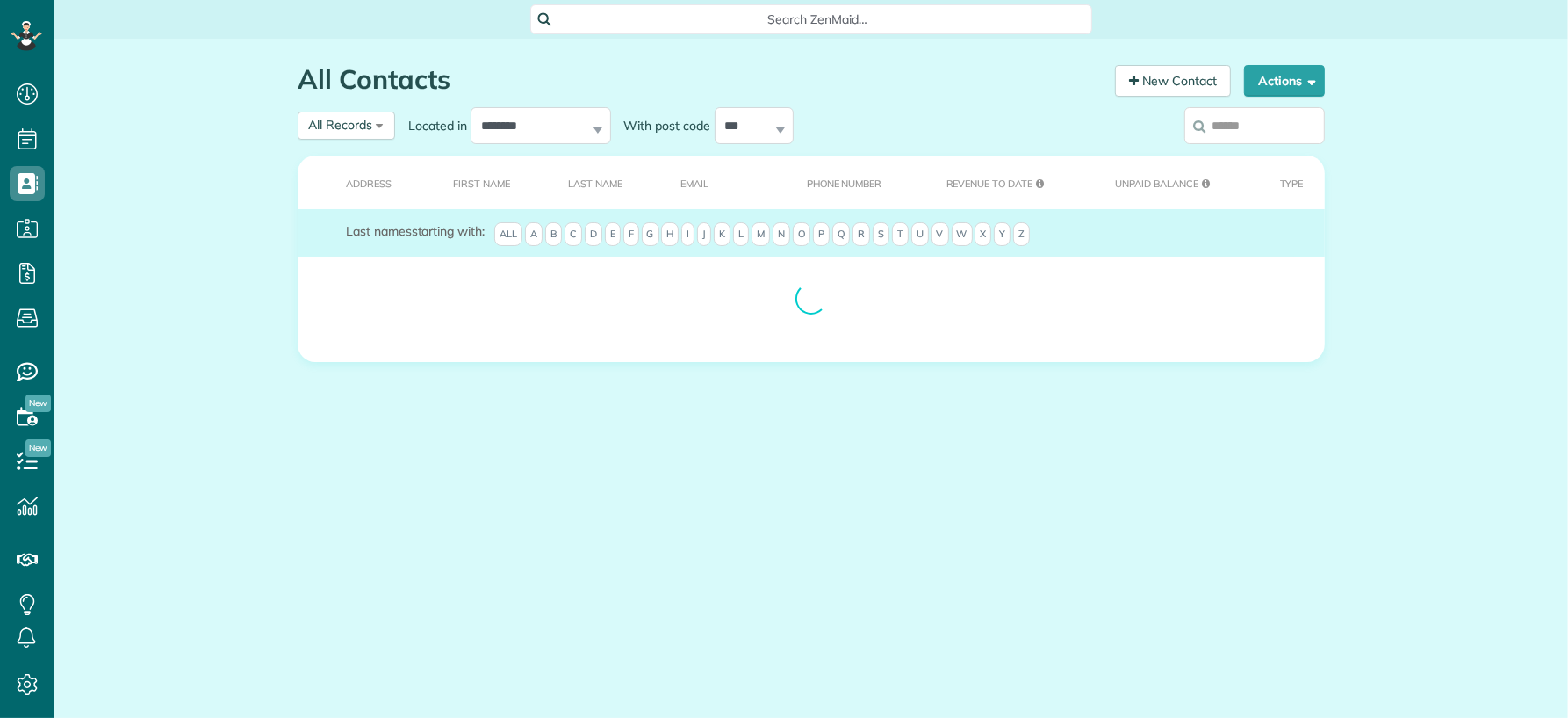
scroll to position [7, 7]
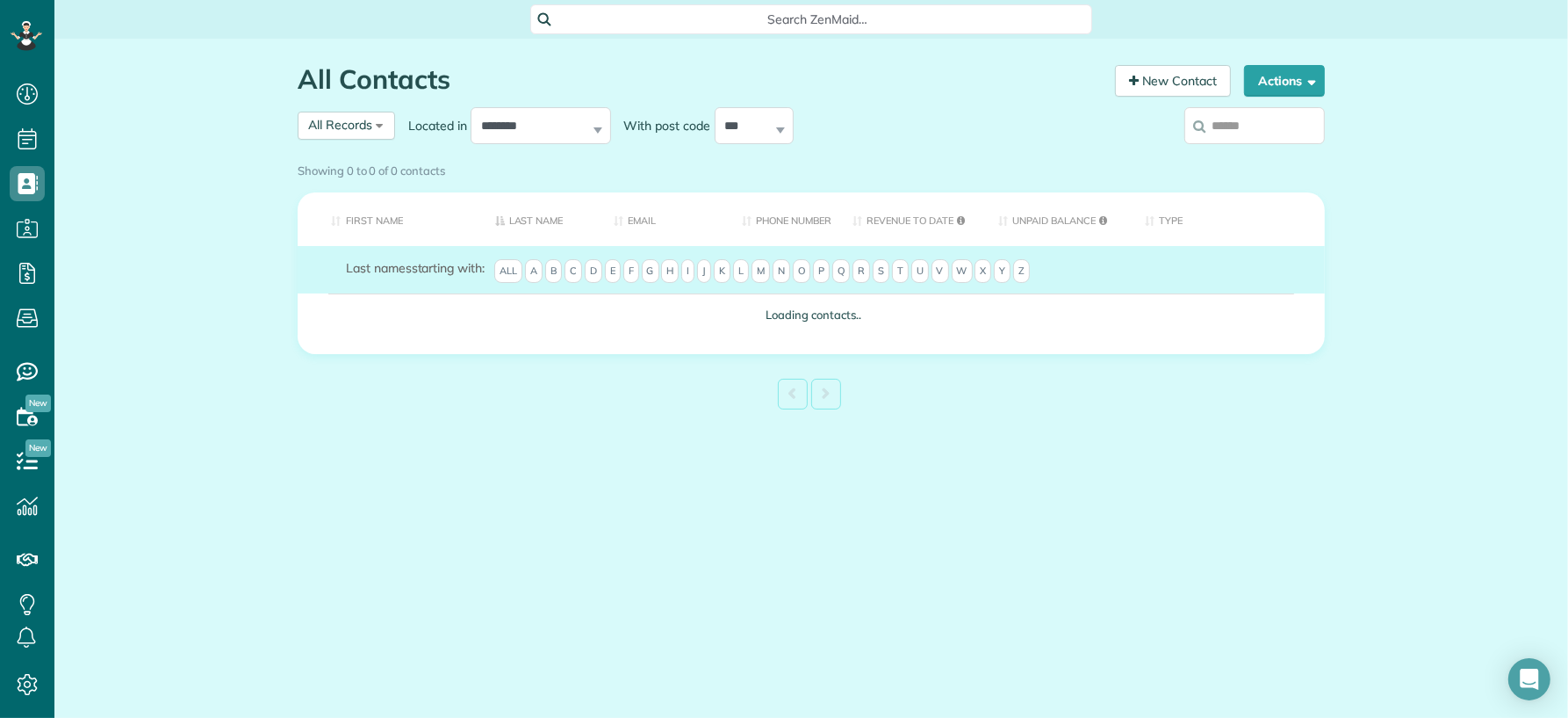
click at [1256, 156] on div "Showing 0 to 0 of 0 contacts" at bounding box center [811, 168] width 1027 height 24
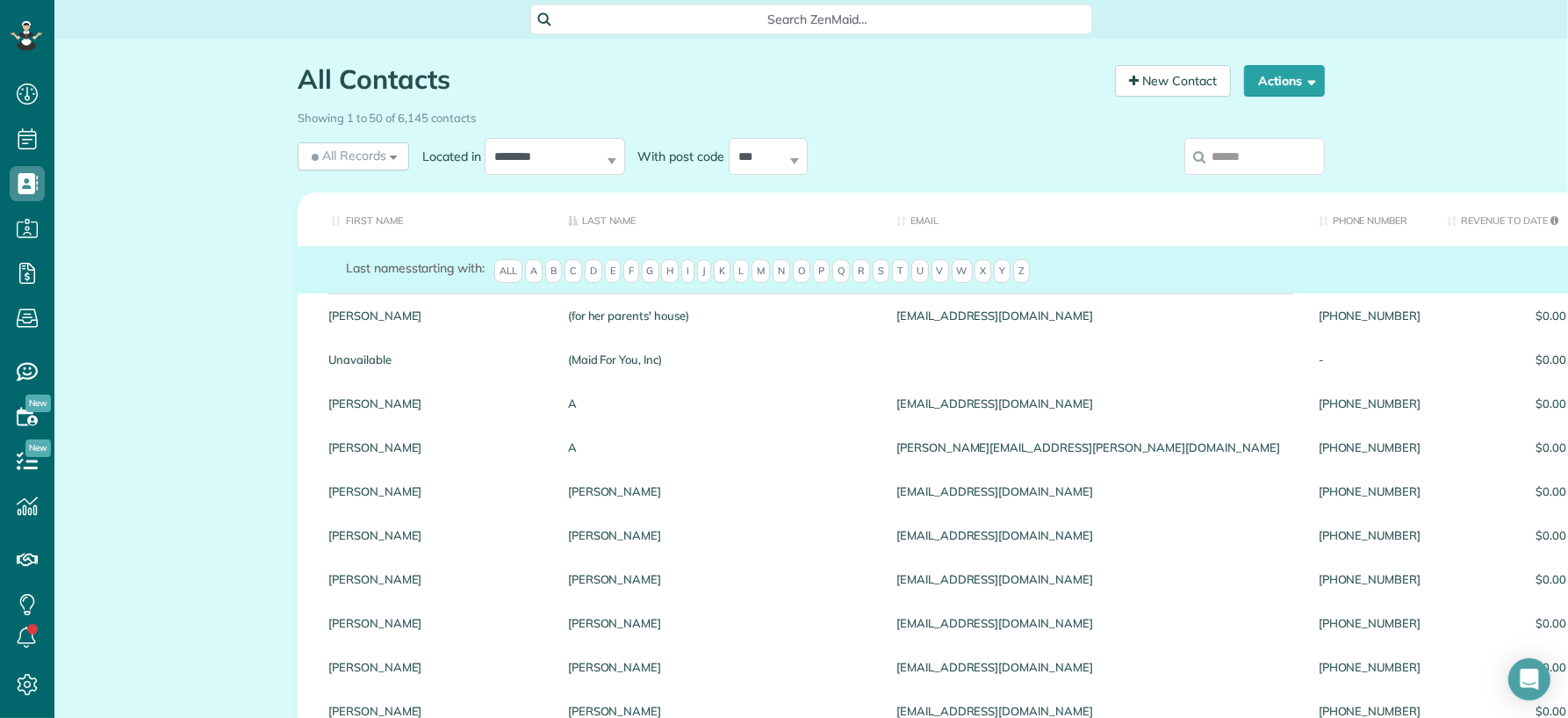
click at [1238, 161] on input "search" at bounding box center [1255, 156] width 141 height 37
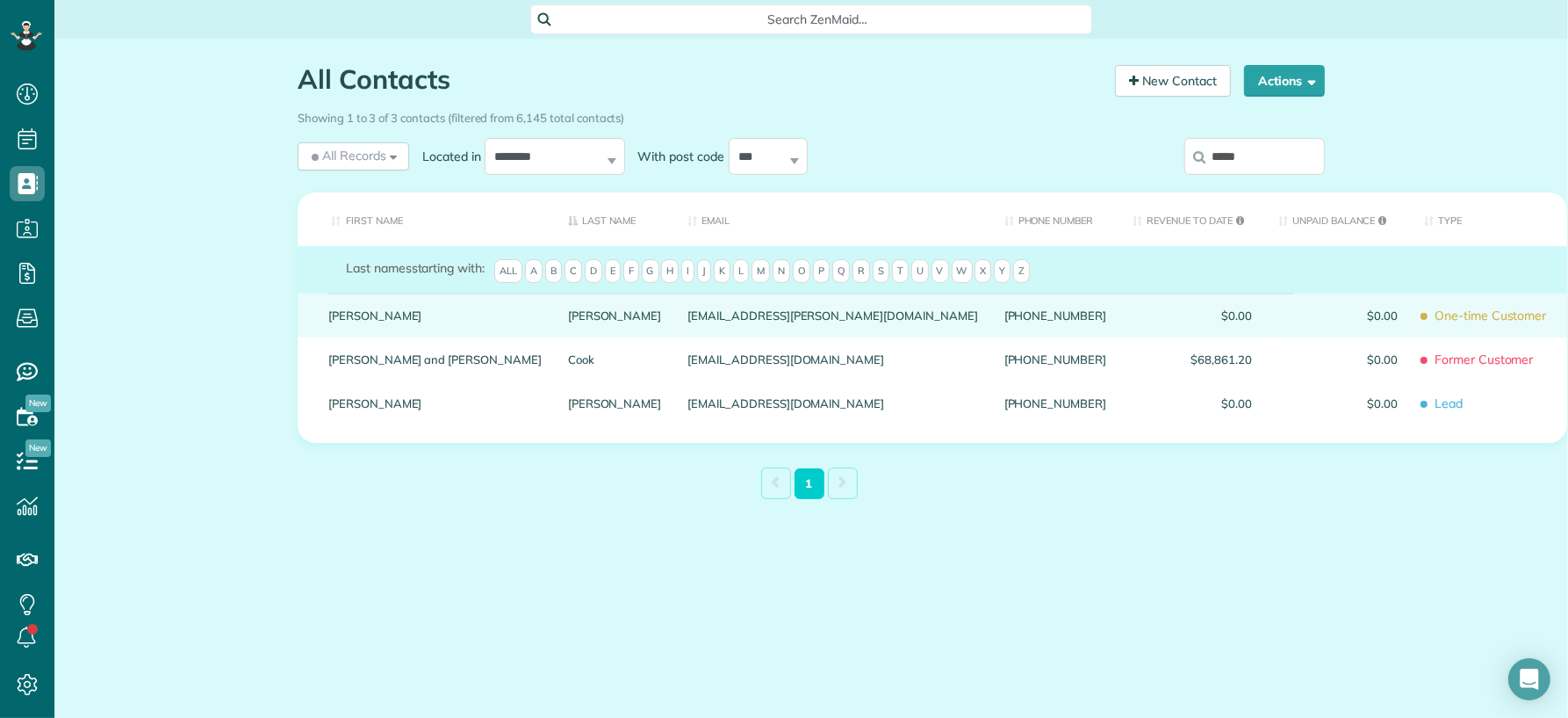
type input "*****"
click at [568, 321] on link "Campbell" at bounding box center [615, 315] width 94 height 12
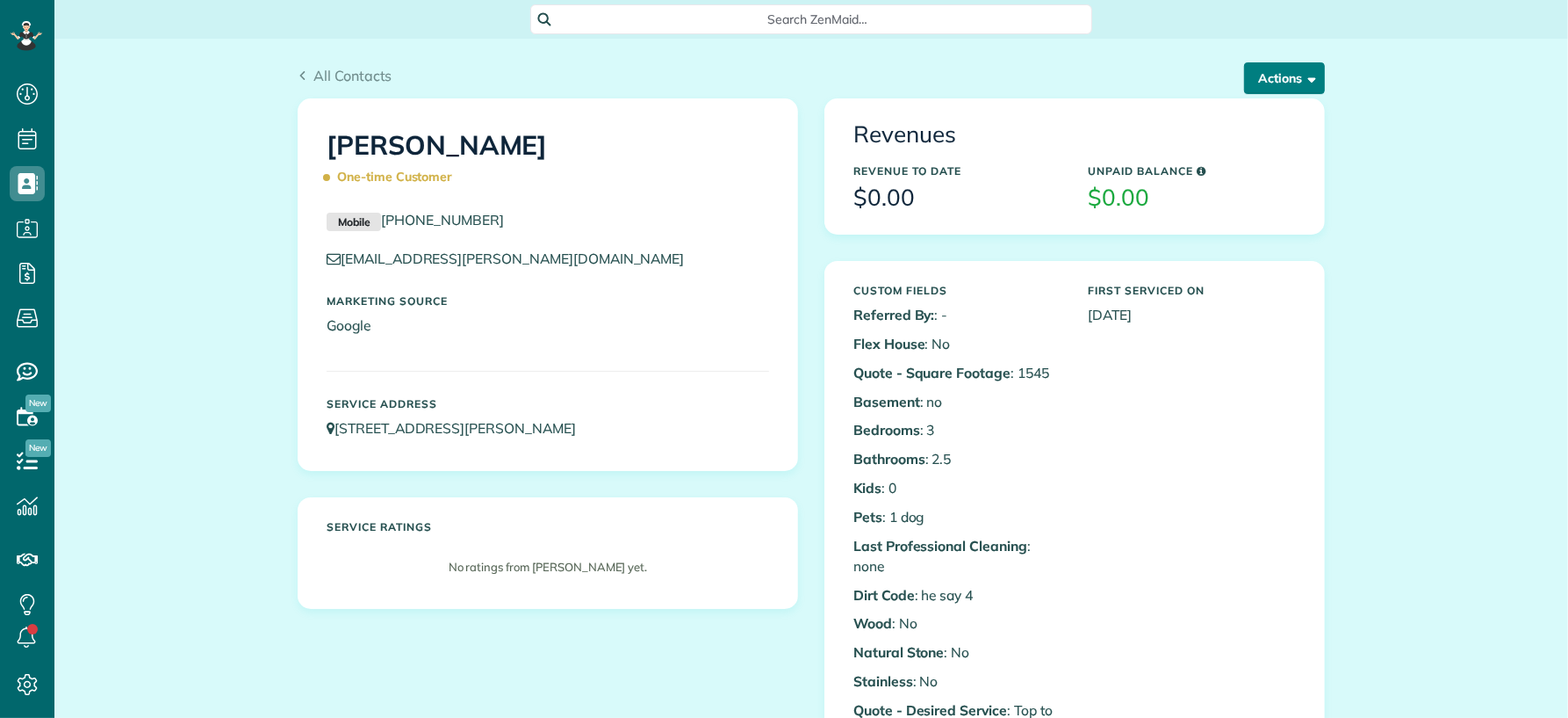
scroll to position [7, 7]
click at [1271, 90] on button "Actions" at bounding box center [1284, 78] width 80 height 32
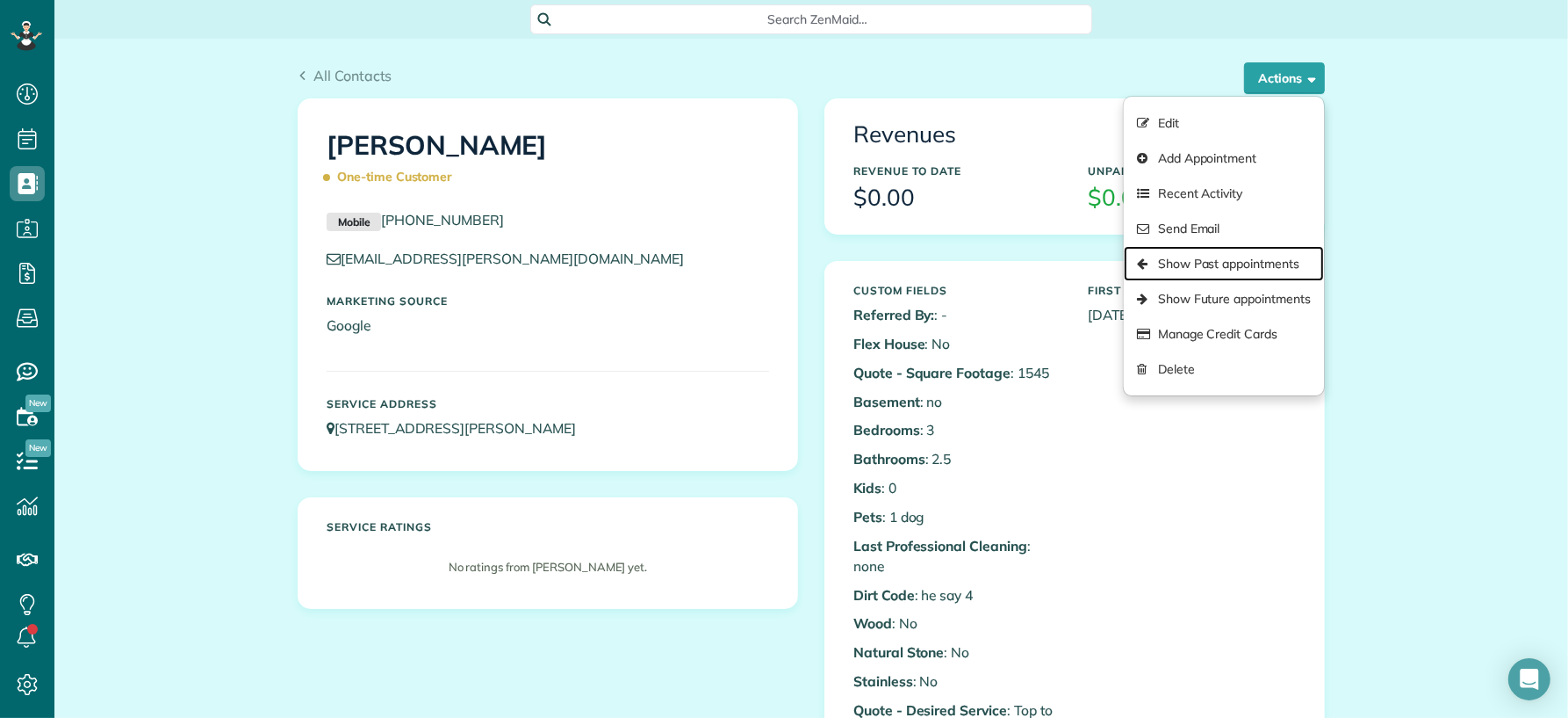
click at [1216, 266] on link "Show Past appointments" at bounding box center [1224, 263] width 200 height 35
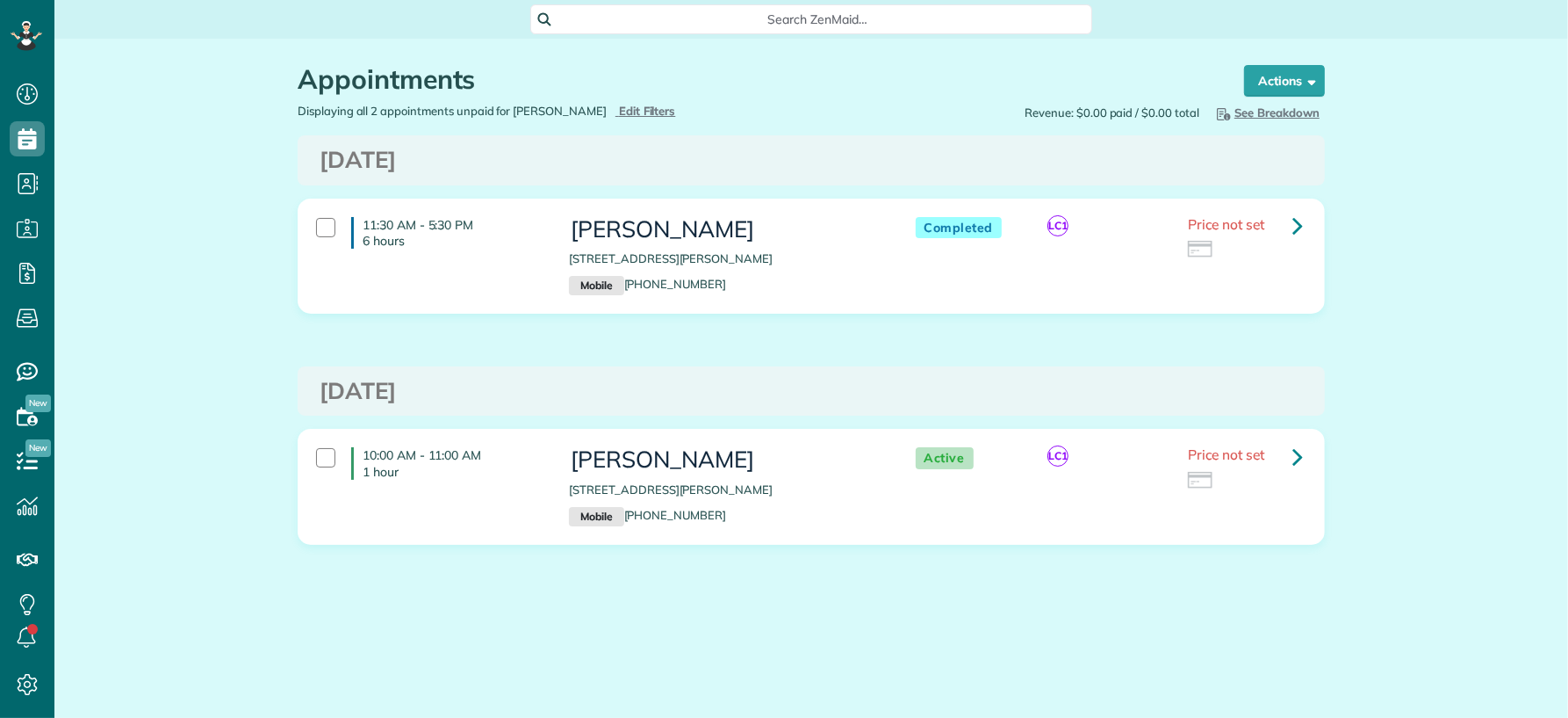
scroll to position [7, 7]
